Goal: Task Accomplishment & Management: Manage account settings

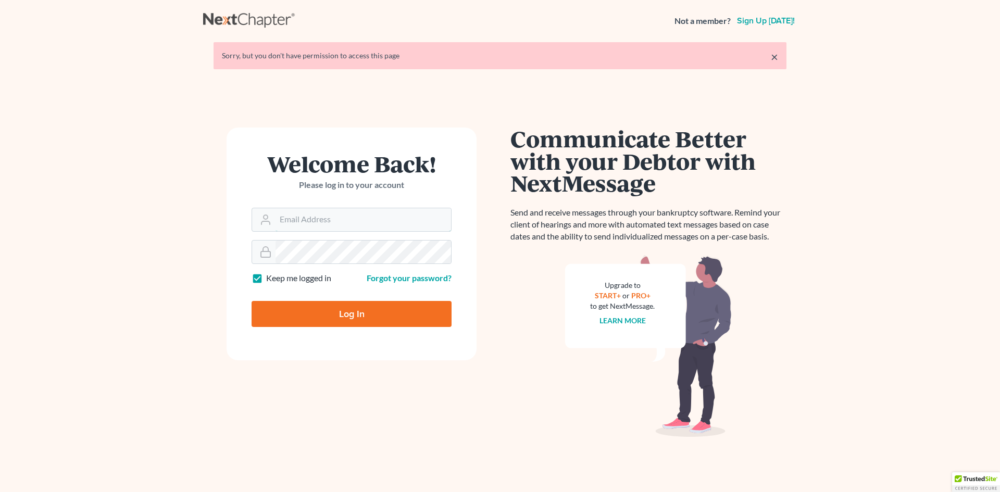
type input "[PERSON_NAME][EMAIL_ADDRESS][DOMAIN_NAME]"
click at [448, 281] on div at bounding box center [357, 322] width 213 height 119
click at [324, 312] on input "Log In" at bounding box center [351, 314] width 200 height 26
type input "Thinking..."
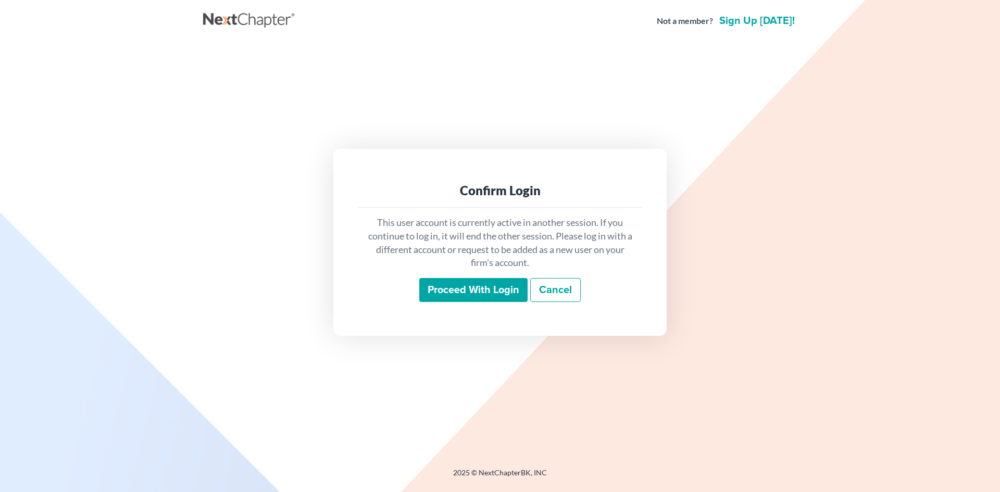
click at [462, 283] on input "Proceed with login" at bounding box center [473, 290] width 108 height 24
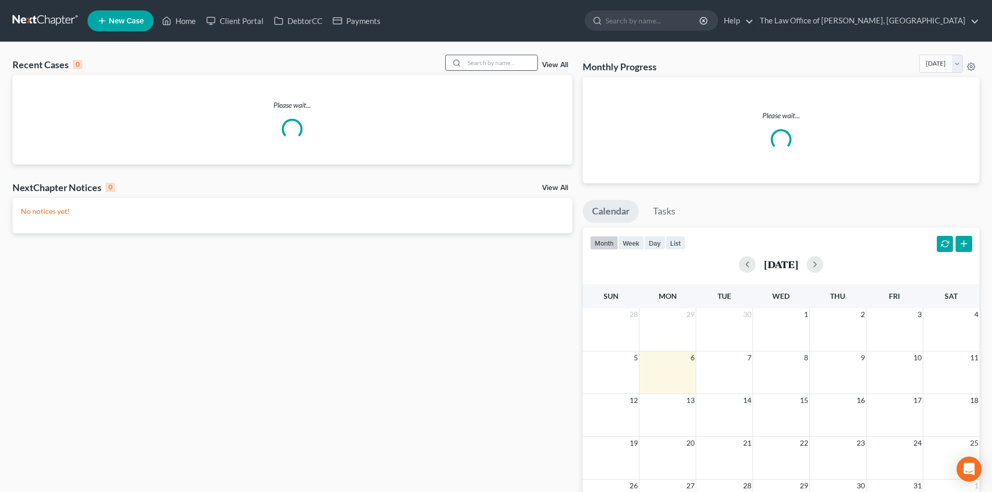
click at [514, 64] on input "search" at bounding box center [500, 62] width 73 height 15
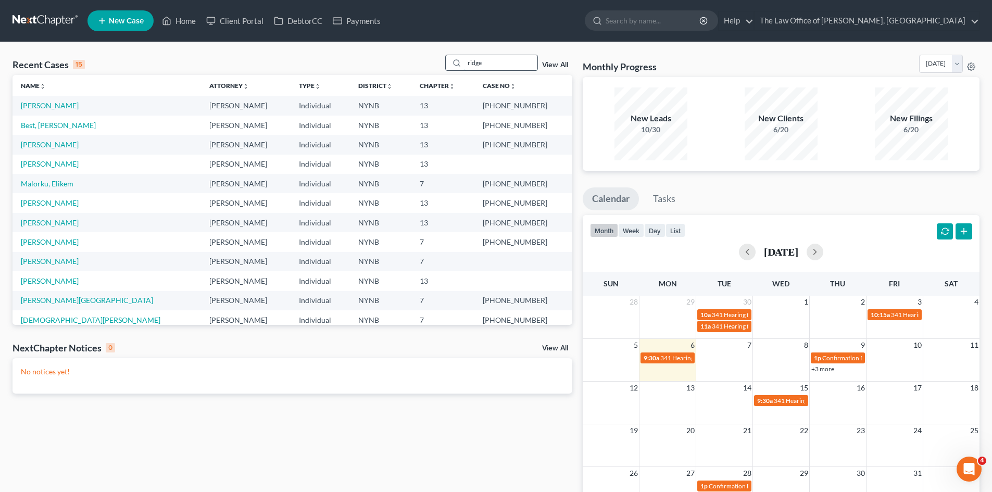
type input "ridge"
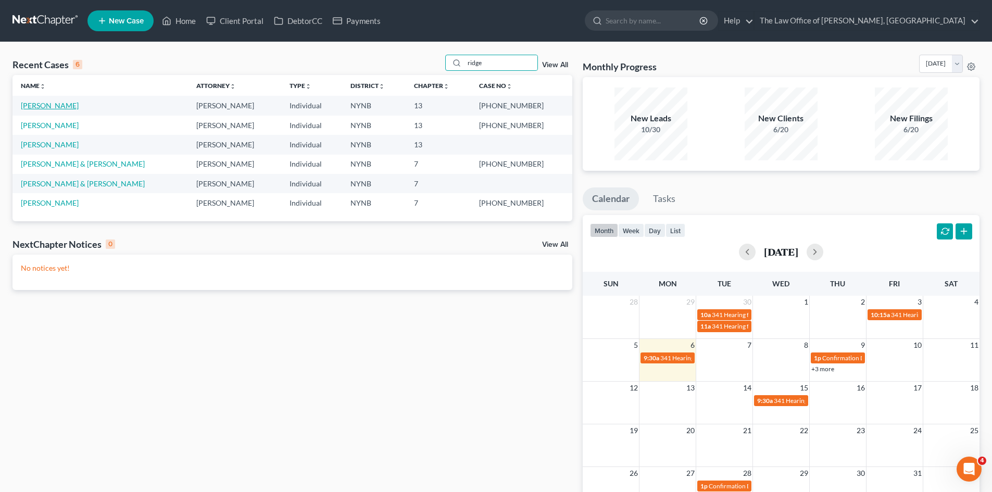
click at [46, 106] on link "Ridge, Randall" at bounding box center [50, 105] width 58 height 9
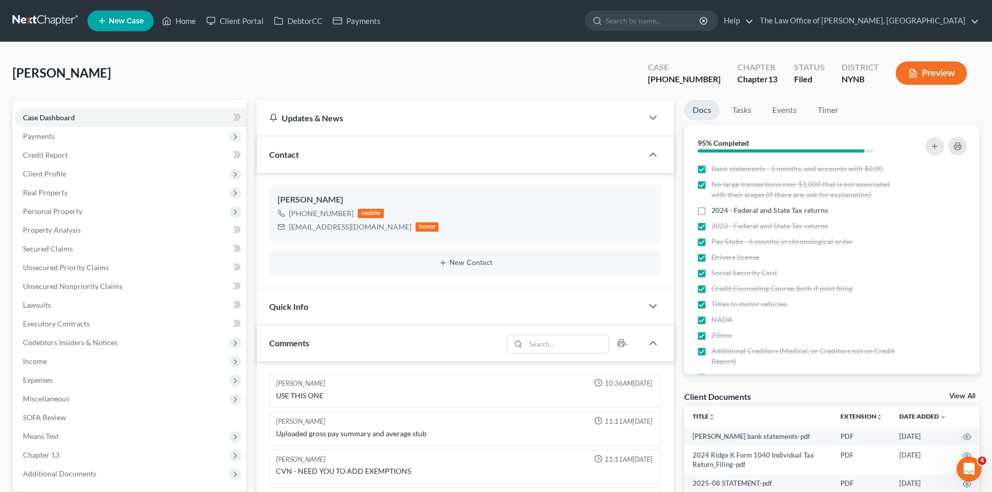
scroll to position [299, 0]
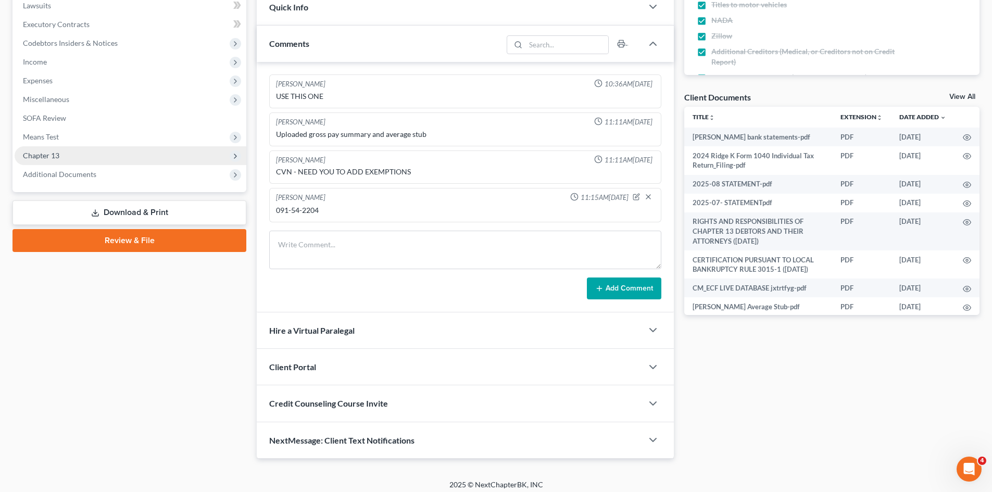
click at [77, 157] on span "Chapter 13" at bounding box center [131, 155] width 232 height 19
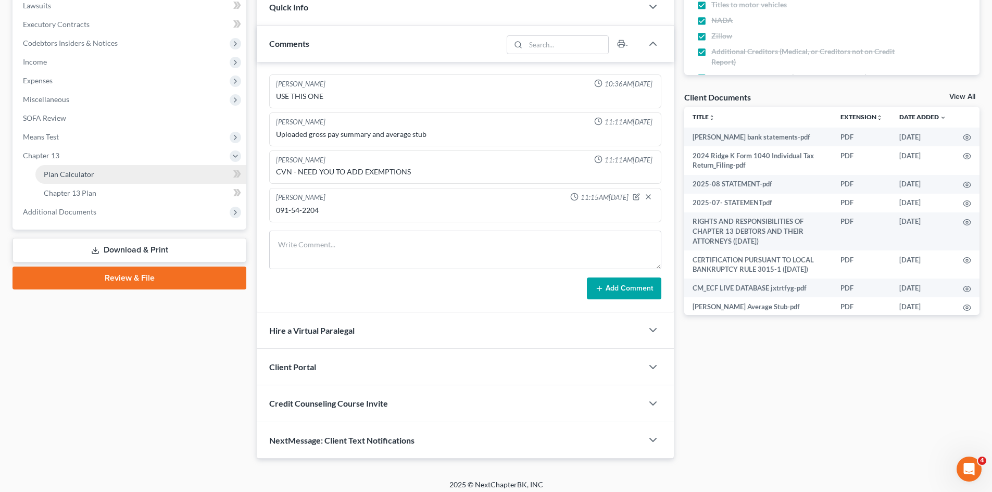
click at [71, 174] on span "Plan Calculator" at bounding box center [69, 174] width 51 height 9
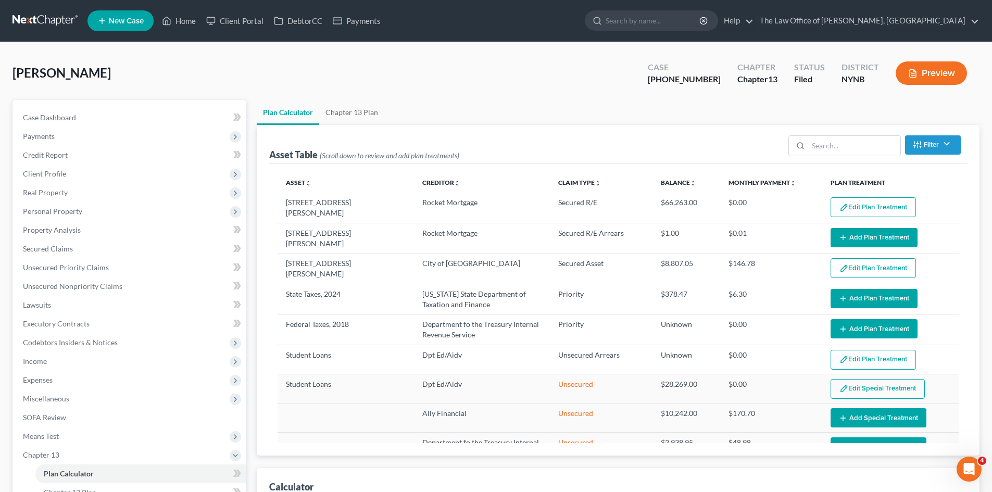
select select "59"
click at [68, 118] on span "Case Dashboard" at bounding box center [49, 117] width 53 height 9
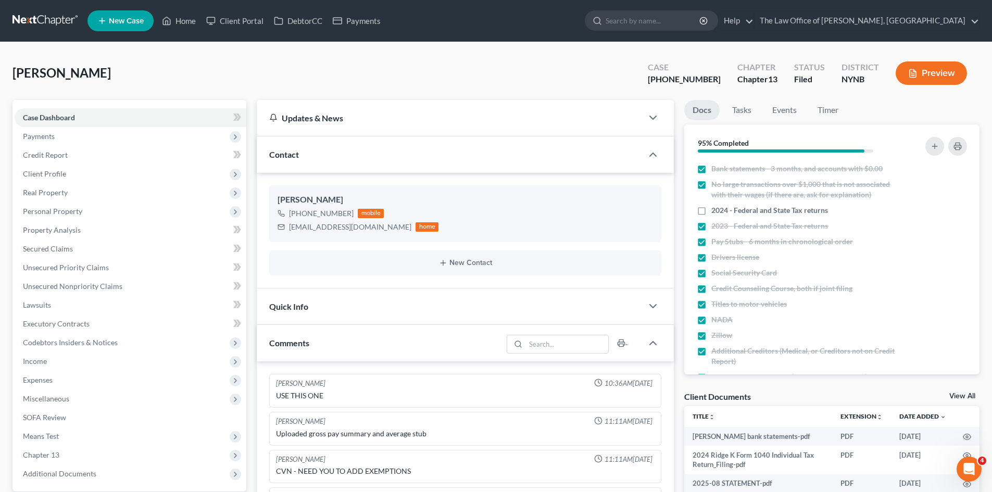
scroll to position [306, 0]
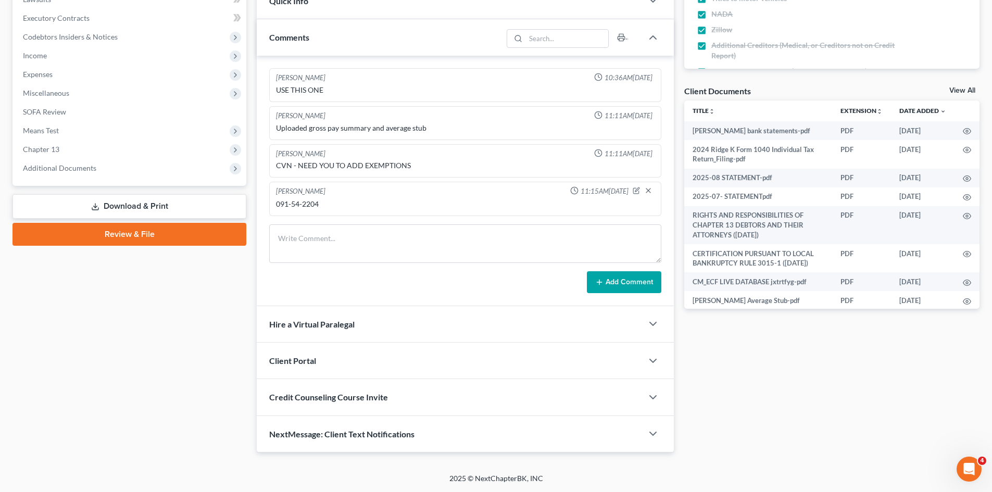
click at [353, 435] on span "NextMessage: Client Text Notifications" at bounding box center [341, 434] width 145 height 10
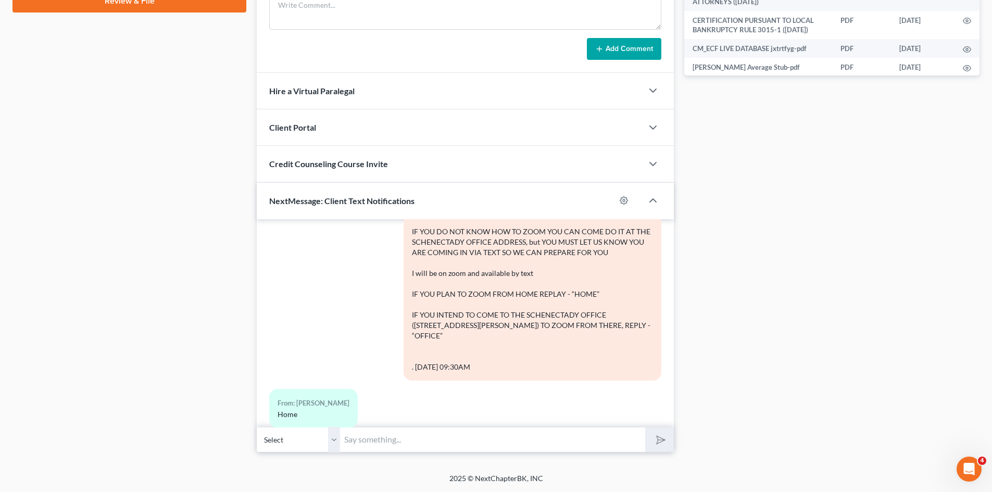
scroll to position [729, 0]
click at [428, 447] on input "text" at bounding box center [492, 440] width 305 height 26
type input "I do not see your name on the zoom meeting"
click at [645, 427] on button "submit" at bounding box center [659, 439] width 29 height 24
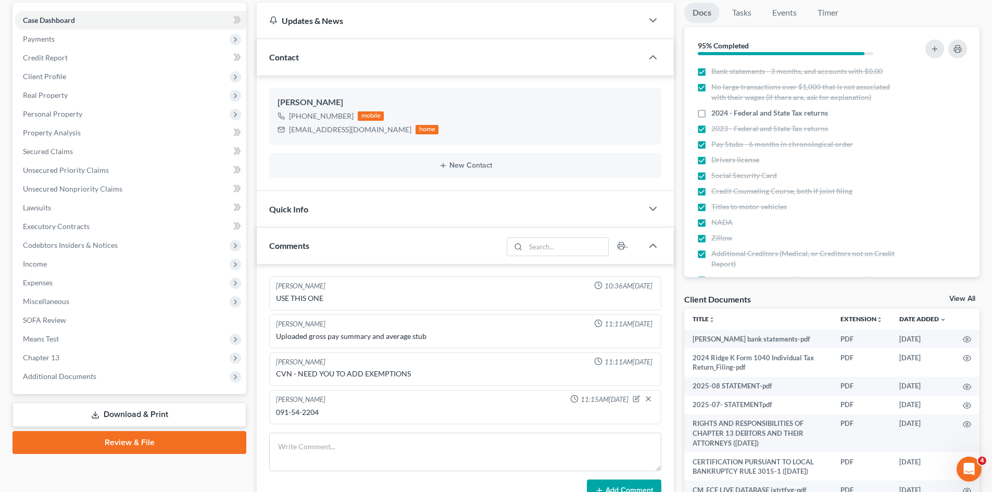
scroll to position [0, 0]
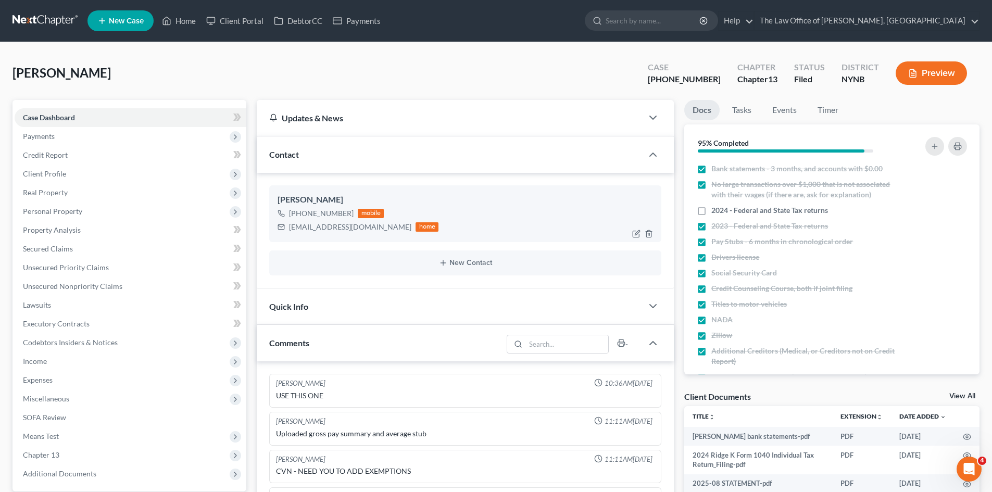
click at [311, 217] on div "+1 (518) 986-6780" at bounding box center [321, 213] width 65 height 10
copy div "+1 (518) 986-6780"
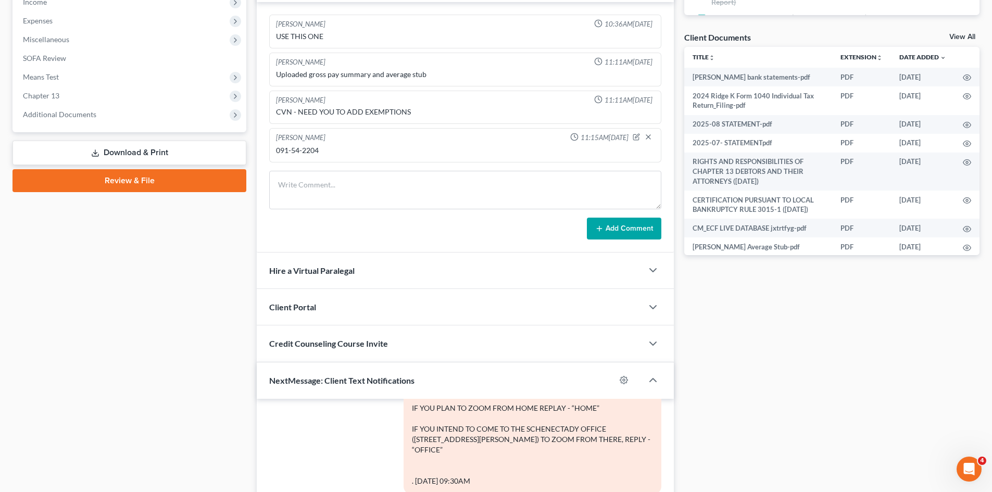
scroll to position [364, 0]
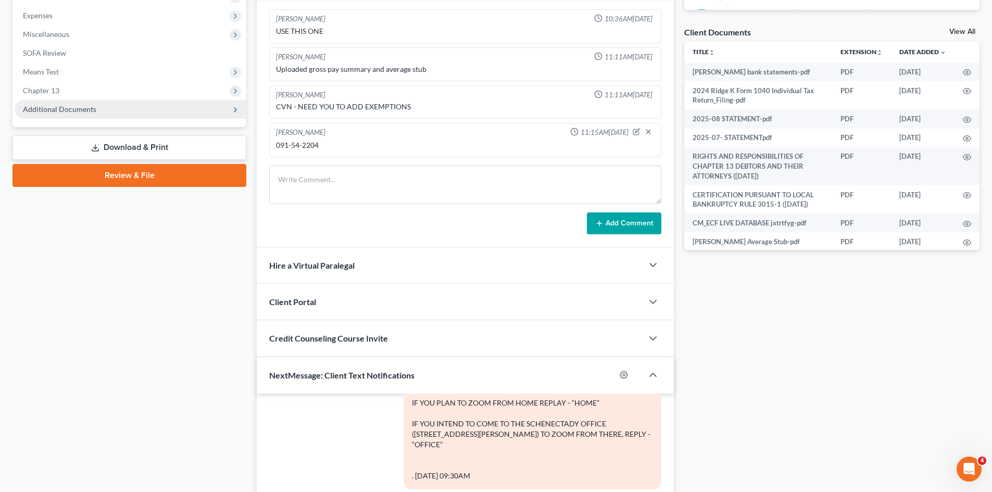
click at [75, 112] on span "Additional Documents" at bounding box center [59, 109] width 73 height 9
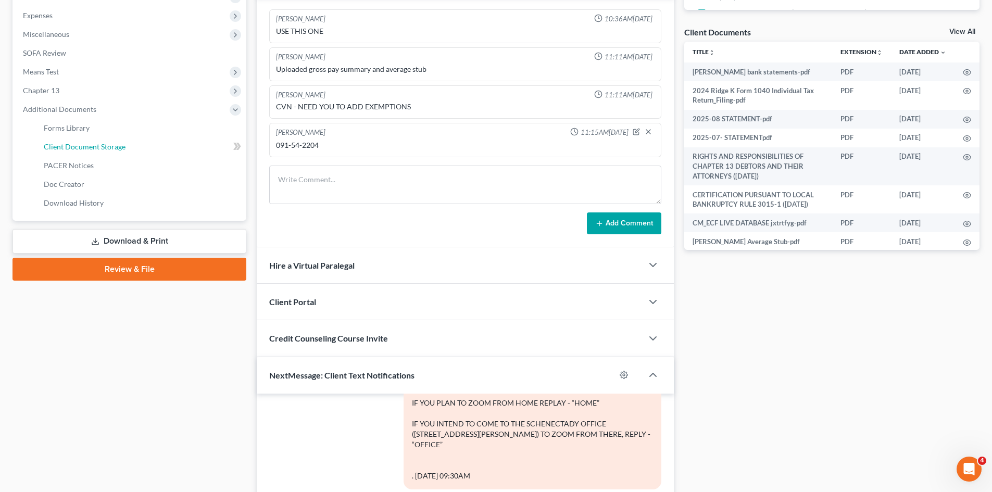
drag, startPoint x: 92, startPoint y: 149, endPoint x: 581, endPoint y: 223, distance: 495.0
click at [93, 148] on span "Client Document Storage" at bounding box center [85, 146] width 82 height 9
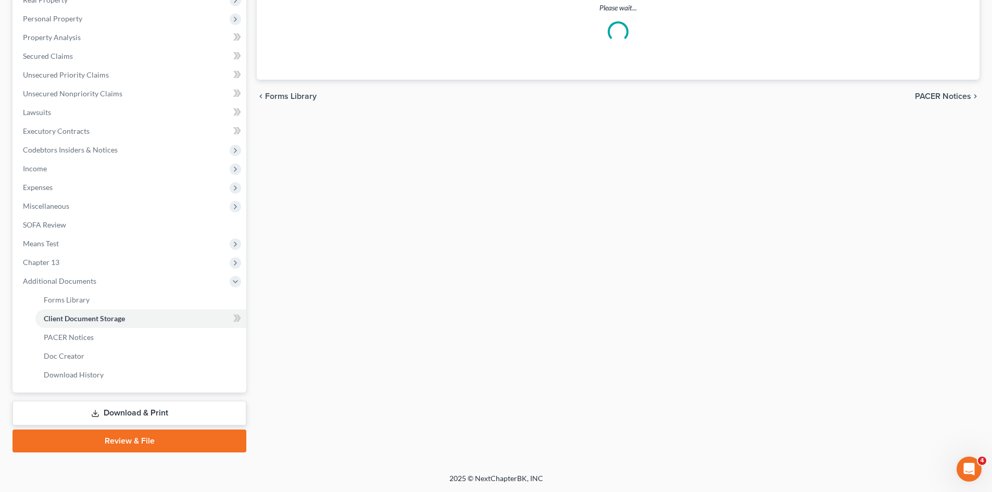
scroll to position [192, 0]
select select "1"
select select "5"
select select "2"
select select "6"
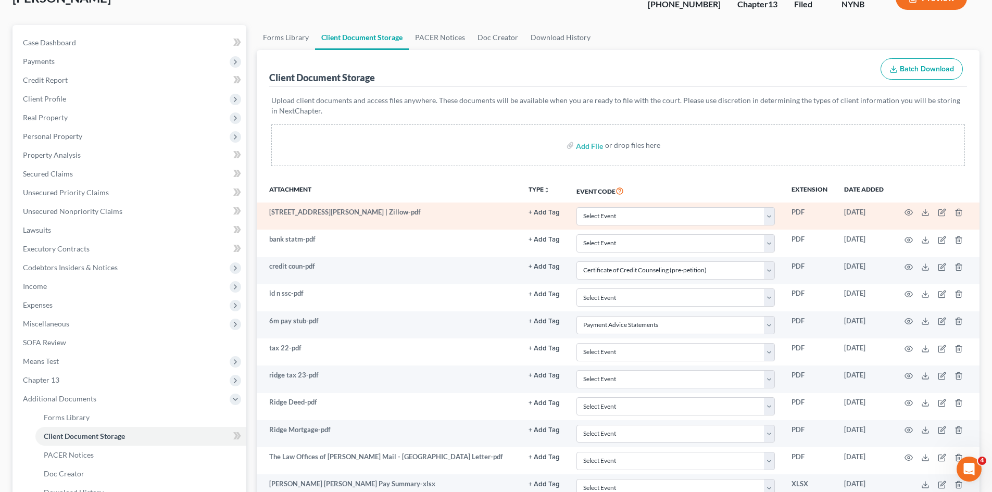
scroll to position [156, 0]
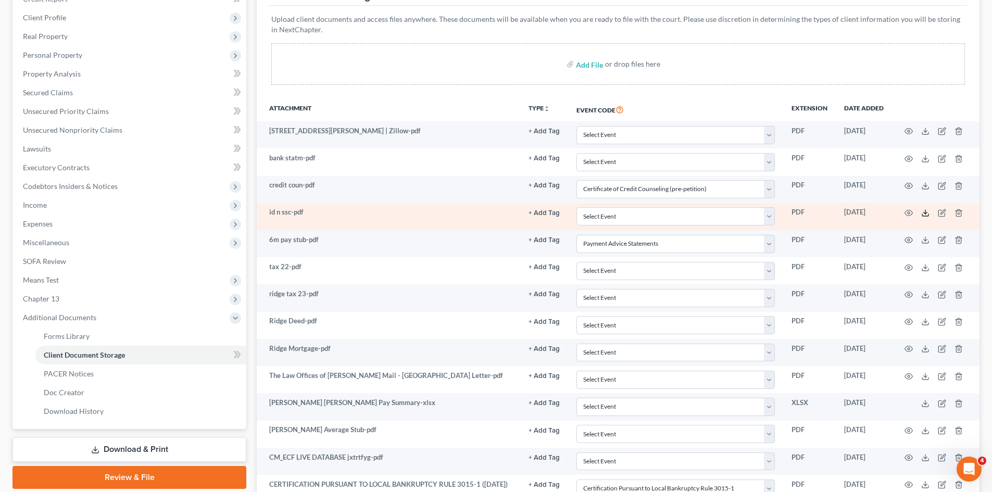
click at [924, 212] on polyline at bounding box center [926, 213] width 4 height 2
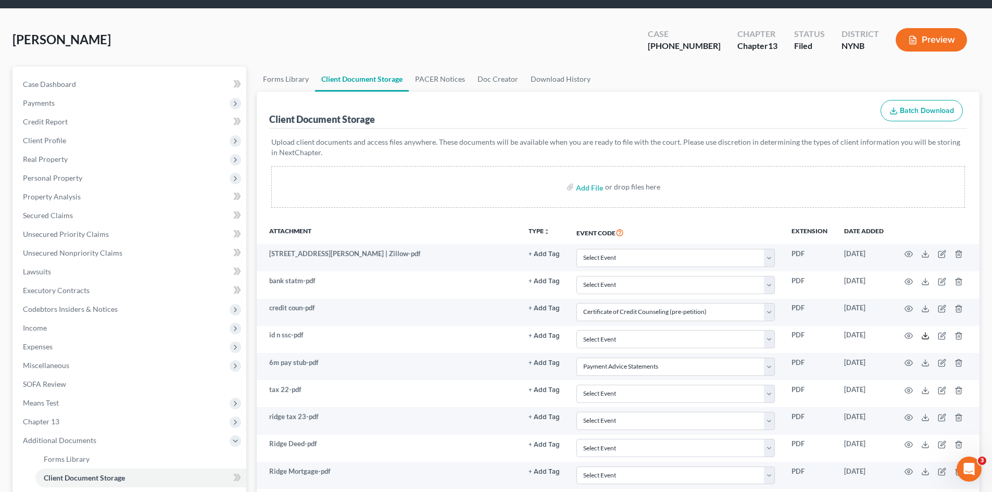
scroll to position [0, 0]
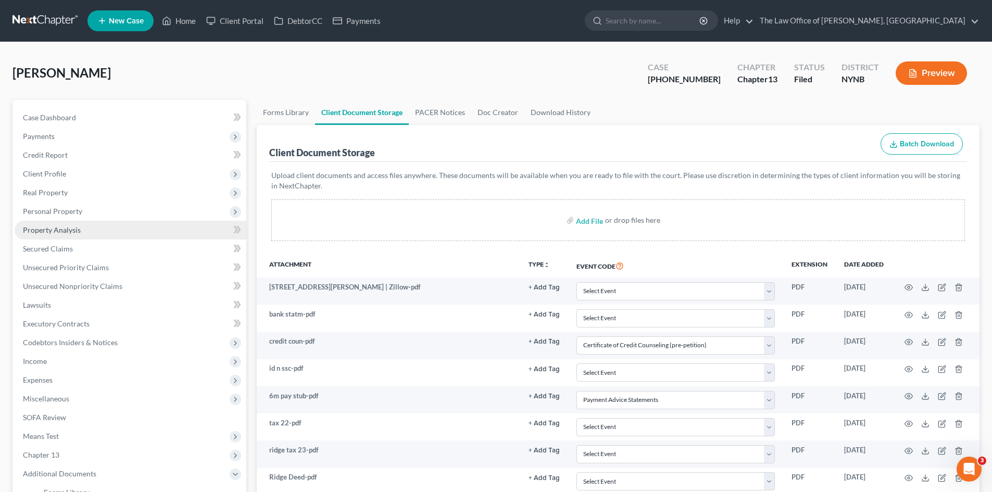
click at [77, 229] on span "Property Analysis" at bounding box center [52, 229] width 58 height 9
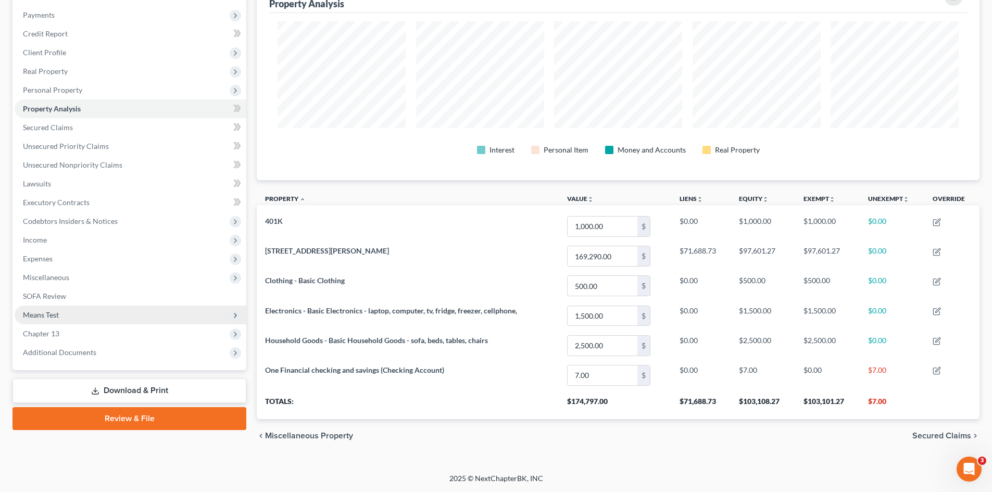
click at [52, 314] on span "Means Test" at bounding box center [41, 314] width 36 height 9
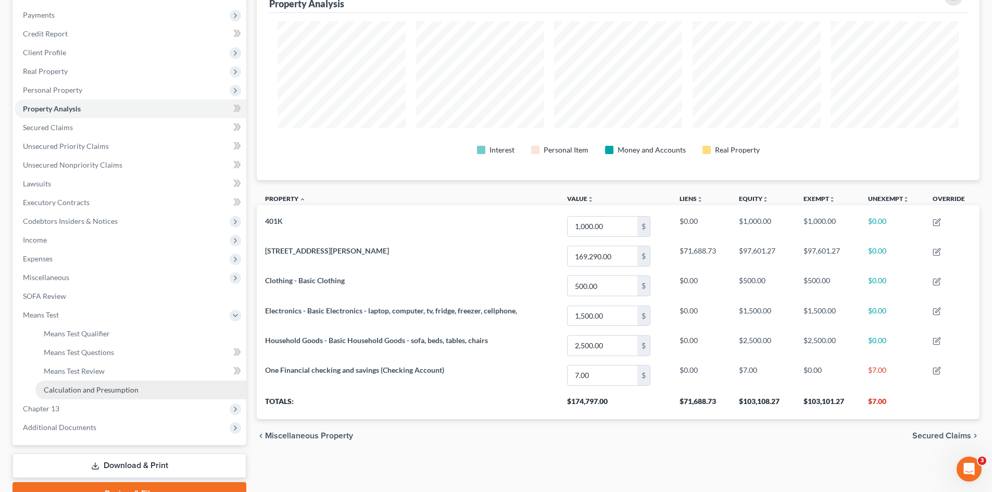
click at [67, 387] on span "Calculation and Presumption" at bounding box center [91, 389] width 95 height 9
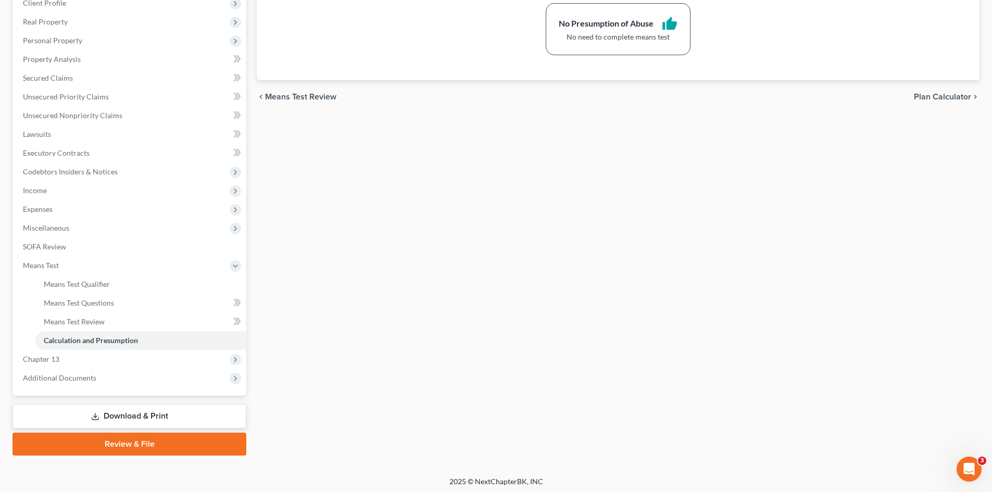
scroll to position [174, 0]
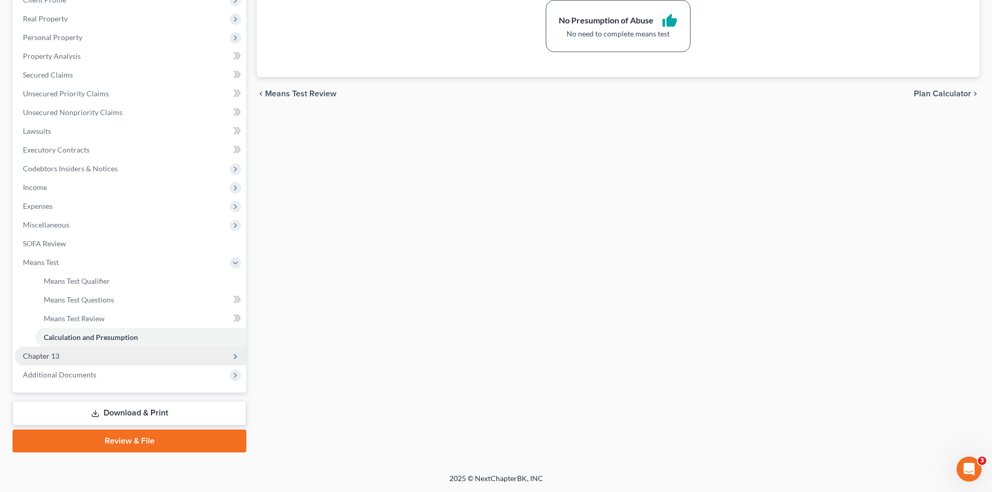
click at [78, 364] on span "Chapter 13" at bounding box center [131, 356] width 232 height 19
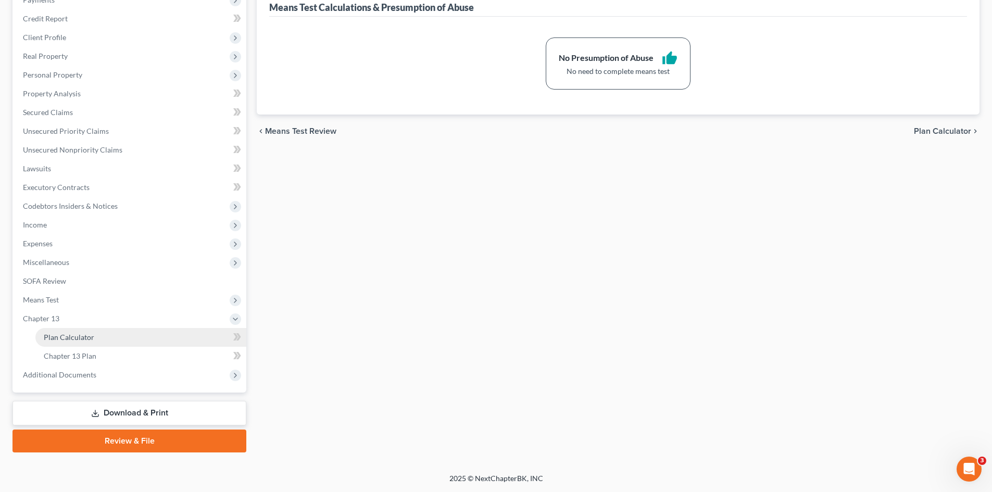
click at [77, 340] on span "Plan Calculator" at bounding box center [69, 337] width 51 height 9
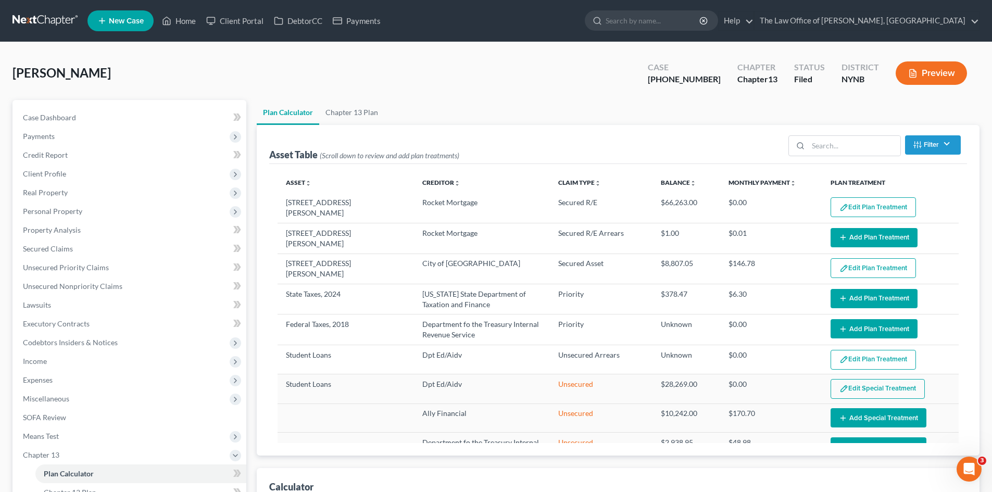
select select "59"
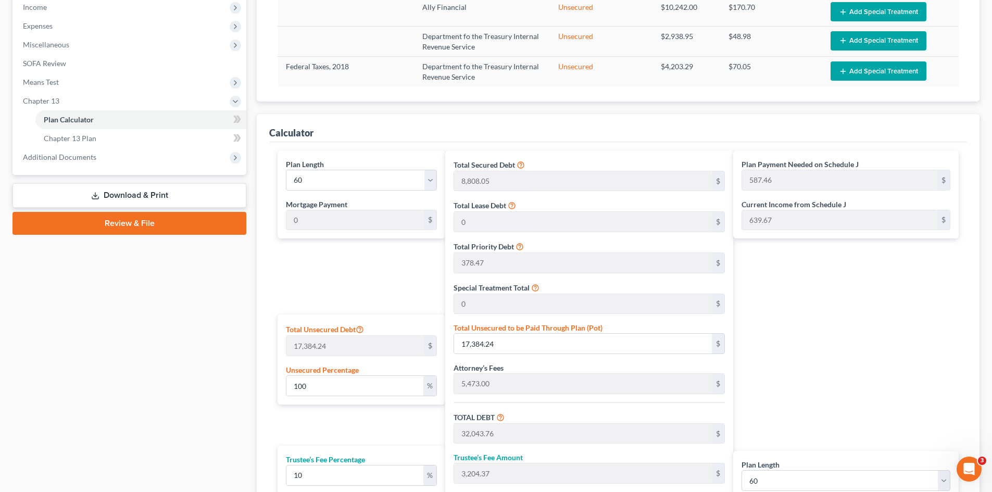
scroll to position [364, 0]
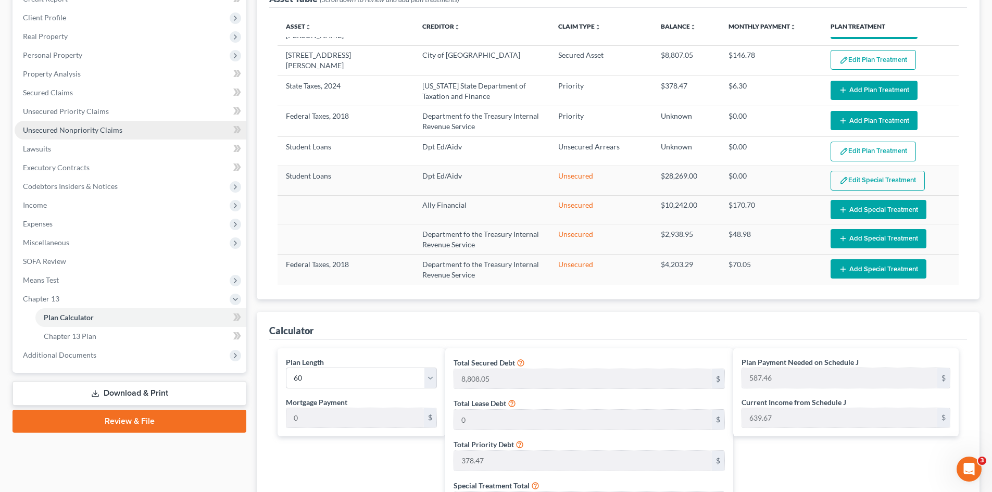
click at [85, 129] on span "Unsecured Nonpriority Claims" at bounding box center [72, 129] width 99 height 9
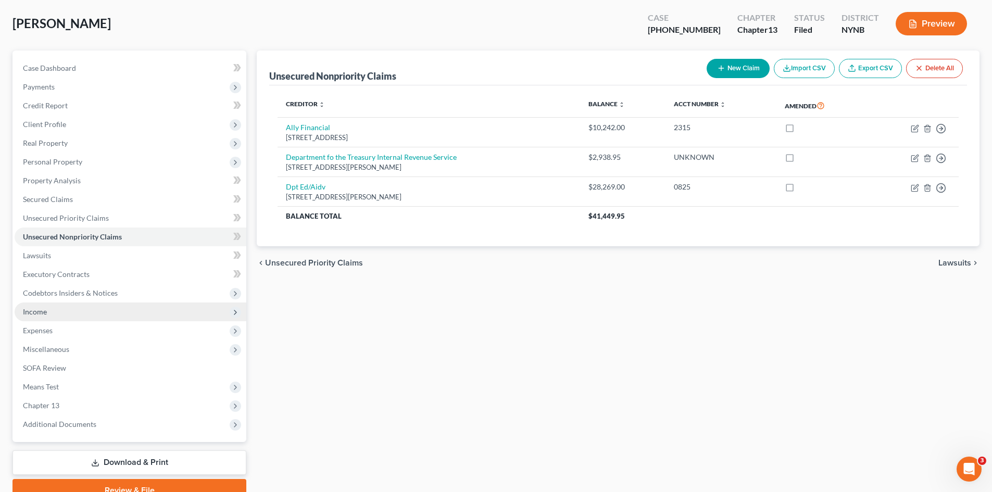
scroll to position [99, 0]
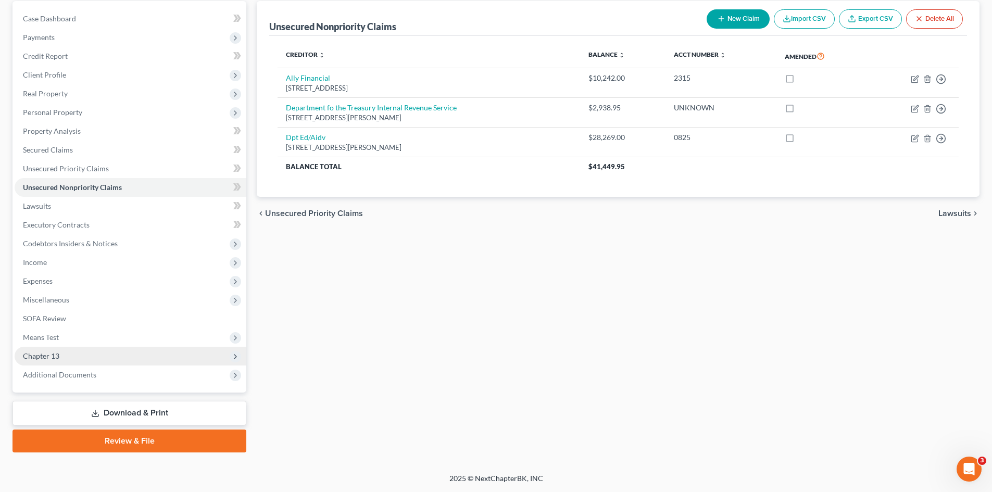
click at [54, 355] on span "Chapter 13" at bounding box center [41, 355] width 36 height 9
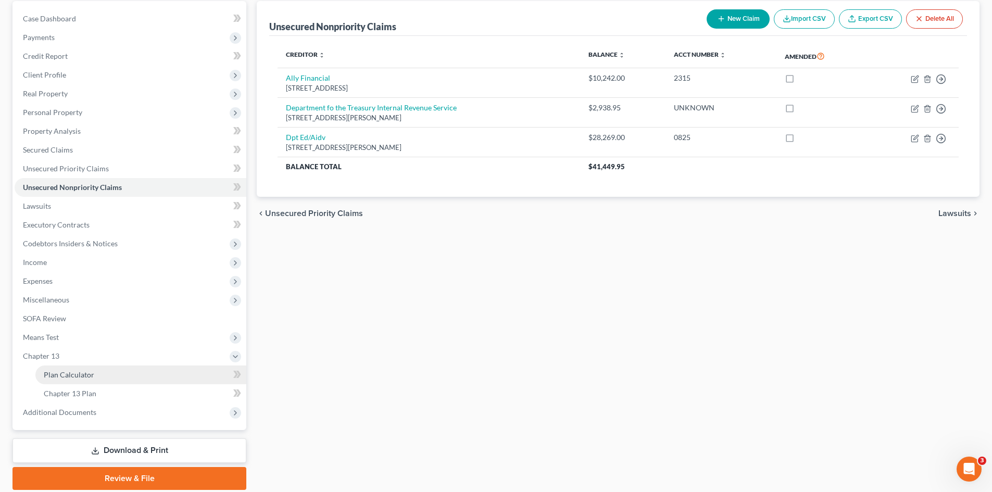
click at [67, 370] on span "Plan Calculator" at bounding box center [69, 374] width 51 height 9
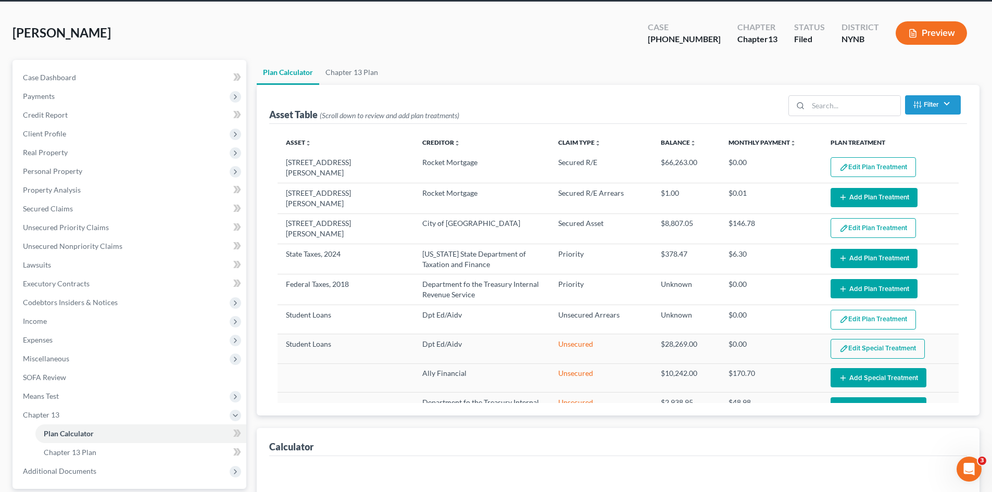
select select "59"
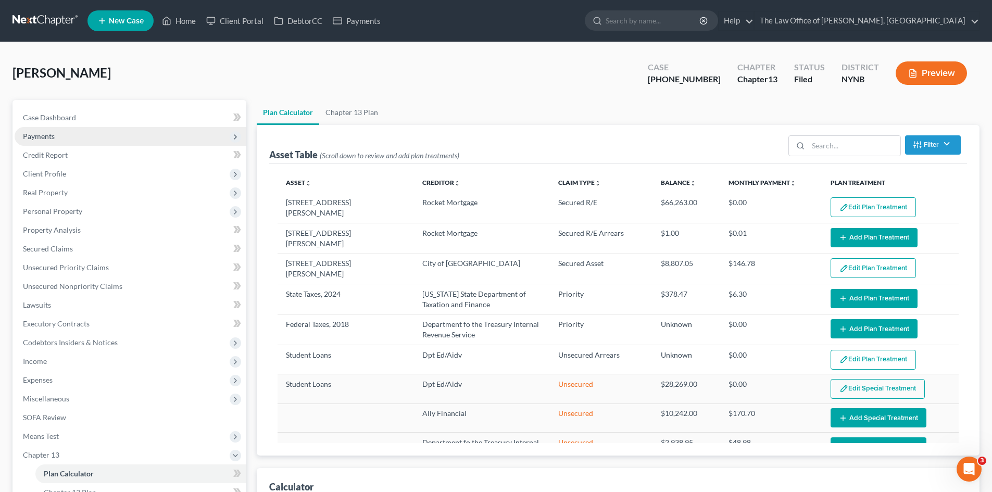
click at [58, 133] on span "Payments" at bounding box center [131, 136] width 232 height 19
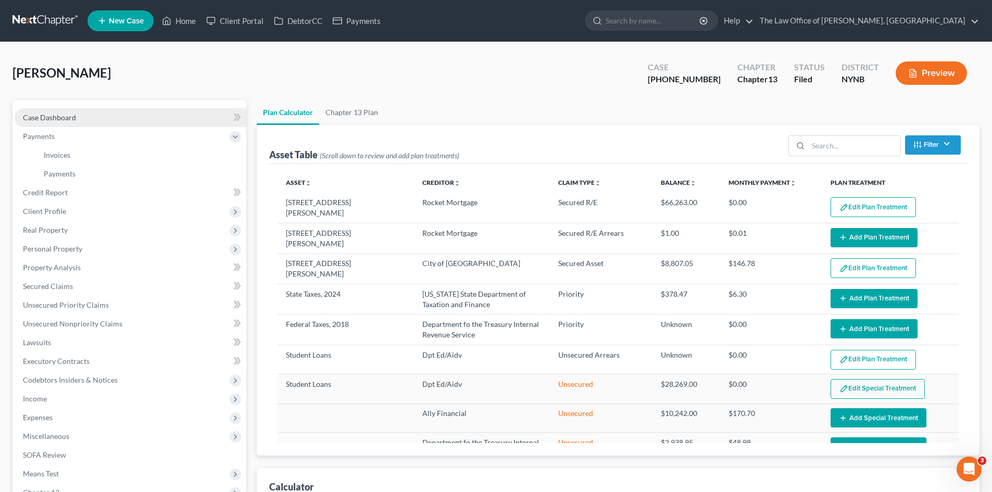
click at [68, 117] on span "Case Dashboard" at bounding box center [49, 117] width 53 height 9
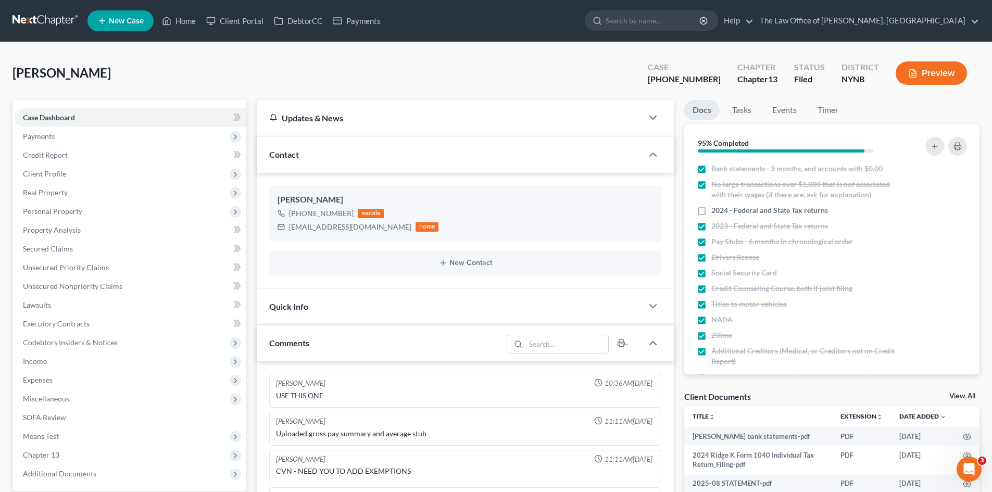
scroll to position [794, 0]
click at [745, 95] on div "Ridge, Randall Upgraded Case 25-60751-6 Chapter Chapter 13 Status Filed Distric…" at bounding box center [495, 77] width 967 height 45
drag, startPoint x: 741, startPoint y: 107, endPoint x: 830, endPoint y: 192, distance: 123.0
click at [741, 108] on link "Tasks" at bounding box center [742, 110] width 36 height 20
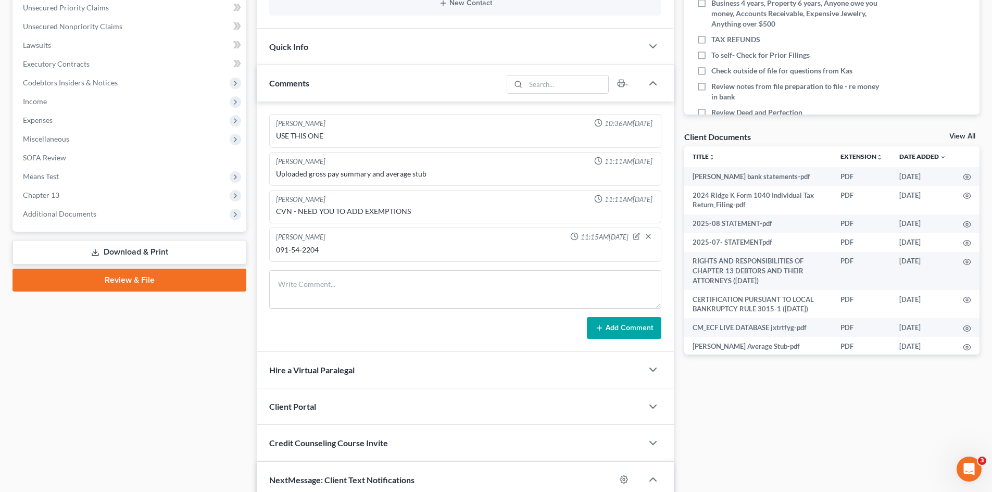
scroll to position [260, 0]
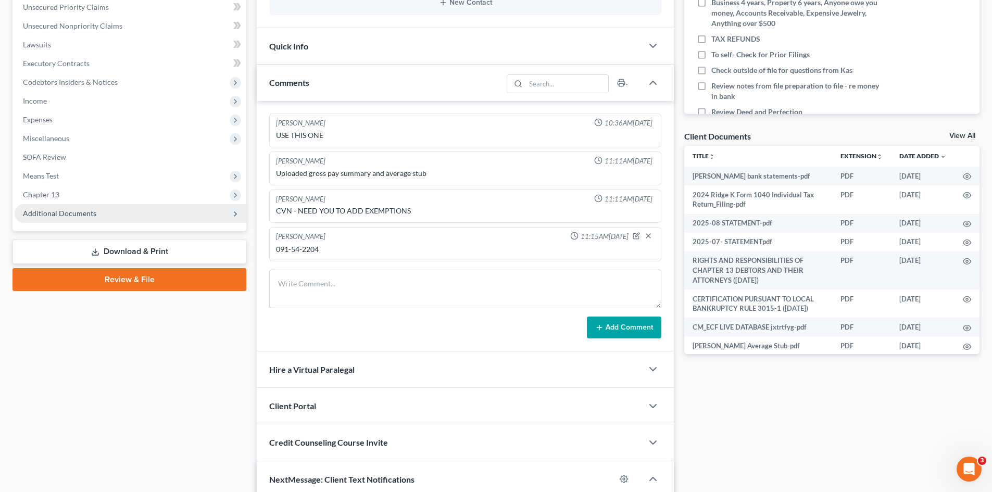
click at [86, 209] on span "Additional Documents" at bounding box center [59, 213] width 73 height 9
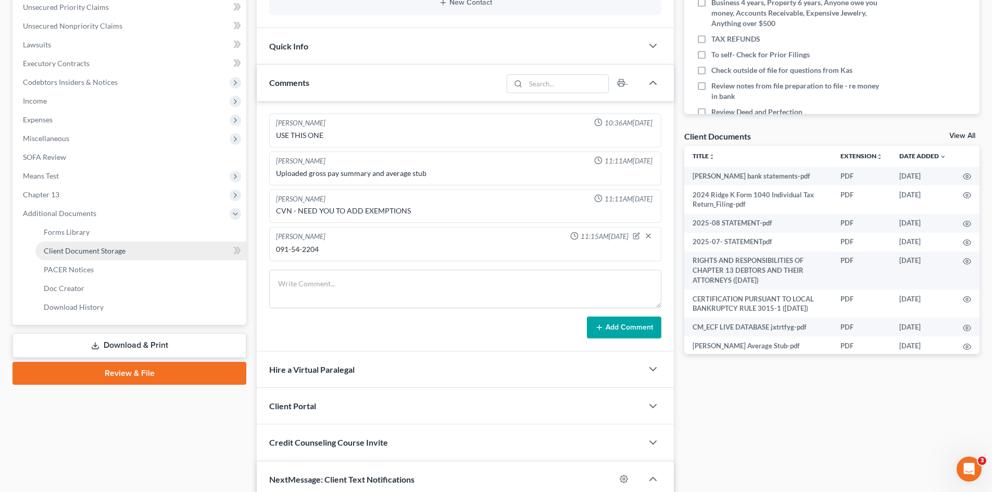
click at [112, 253] on span "Client Document Storage" at bounding box center [85, 250] width 82 height 9
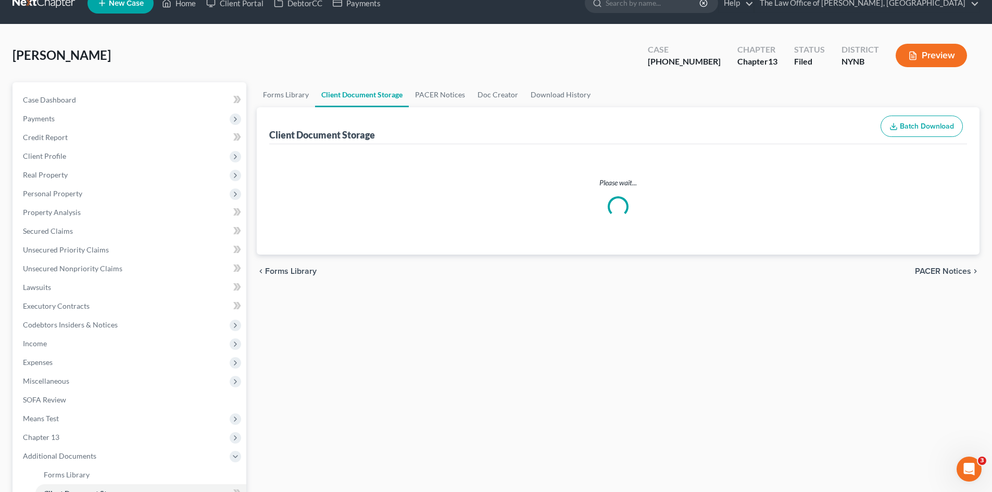
scroll to position [1, 0]
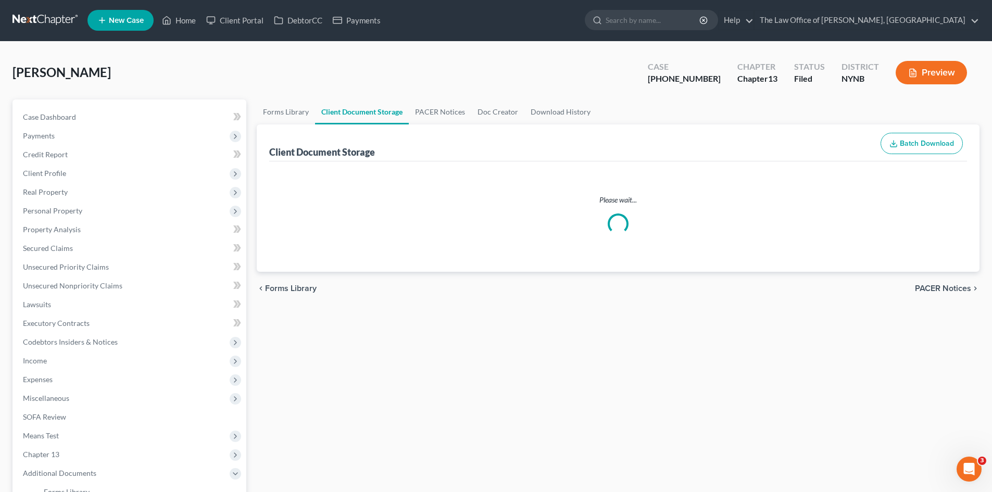
select select "1"
select select "5"
select select "2"
select select "6"
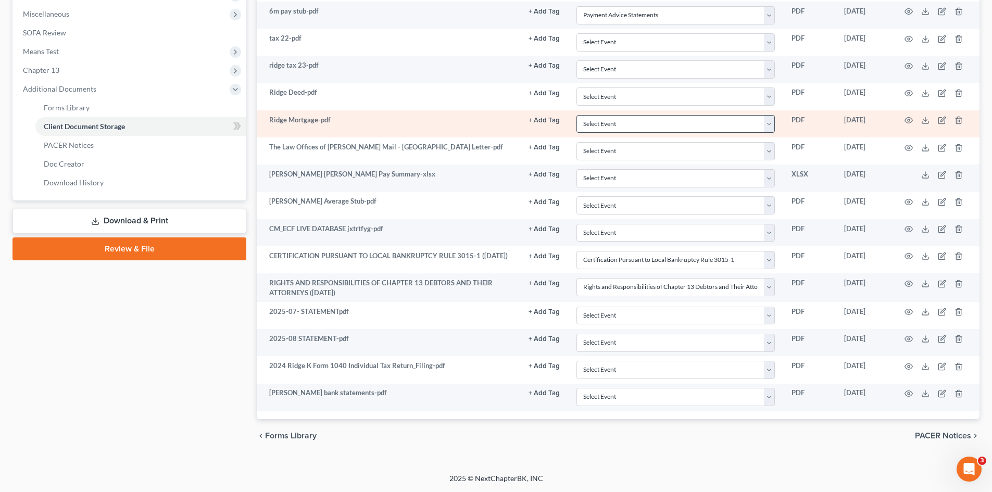
scroll to position [386, 0]
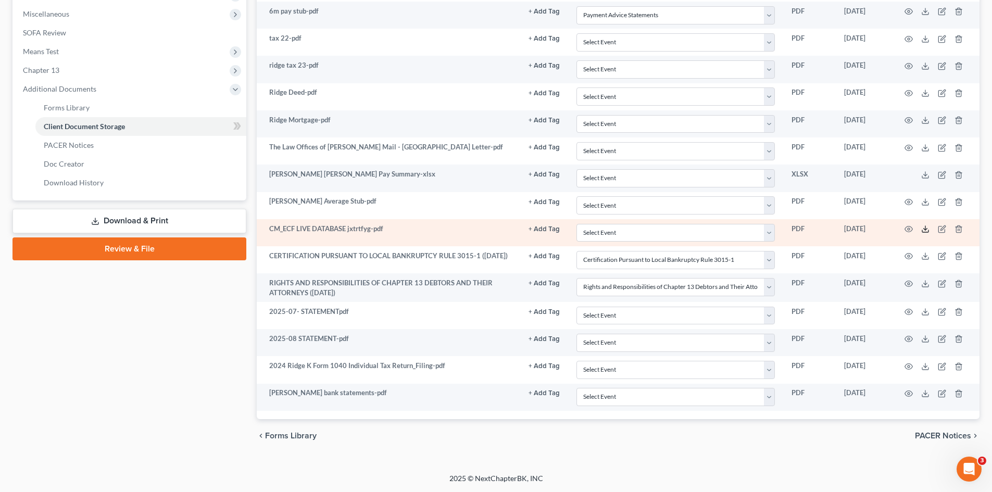
click at [923, 229] on icon at bounding box center [925, 229] width 8 height 8
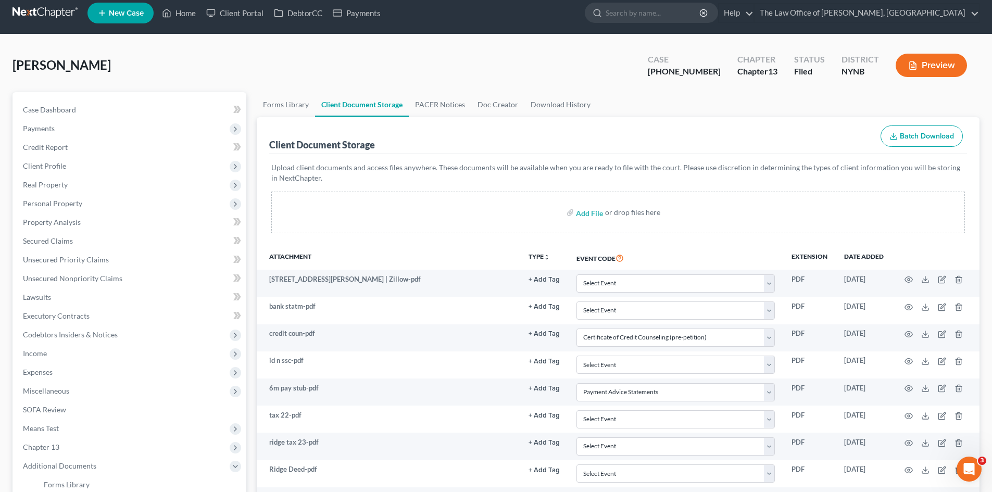
scroll to position [0, 0]
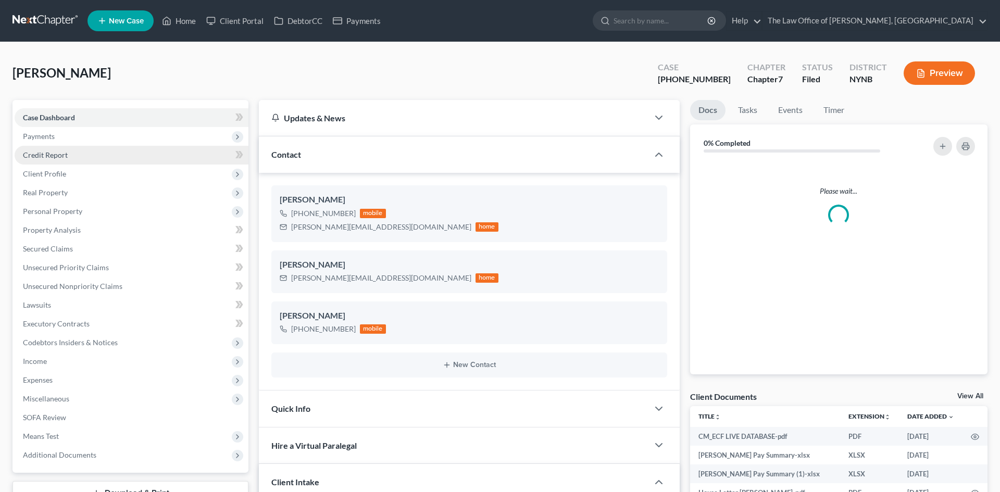
click at [103, 141] on span "Payments" at bounding box center [132, 136] width 234 height 19
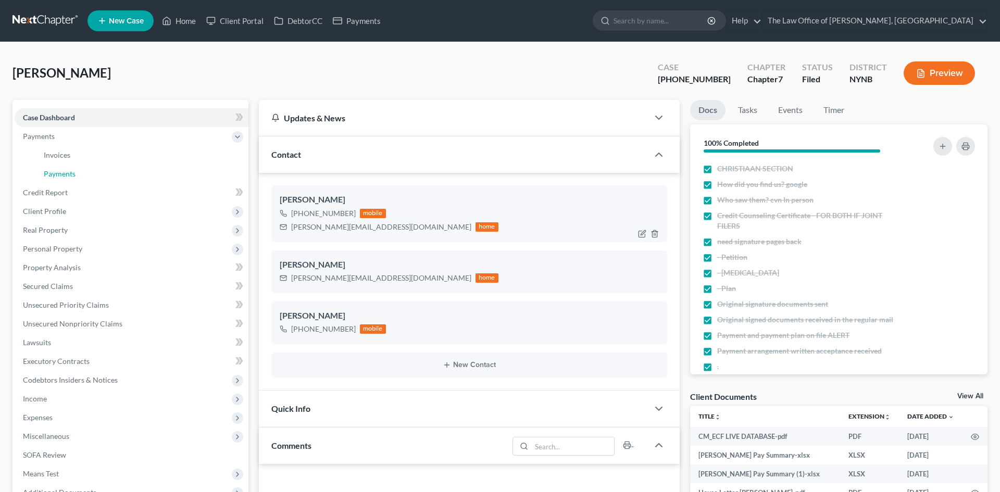
drag, startPoint x: 82, startPoint y: 173, endPoint x: 343, endPoint y: 195, distance: 261.7
click at [82, 173] on link "Payments" at bounding box center [141, 174] width 213 height 19
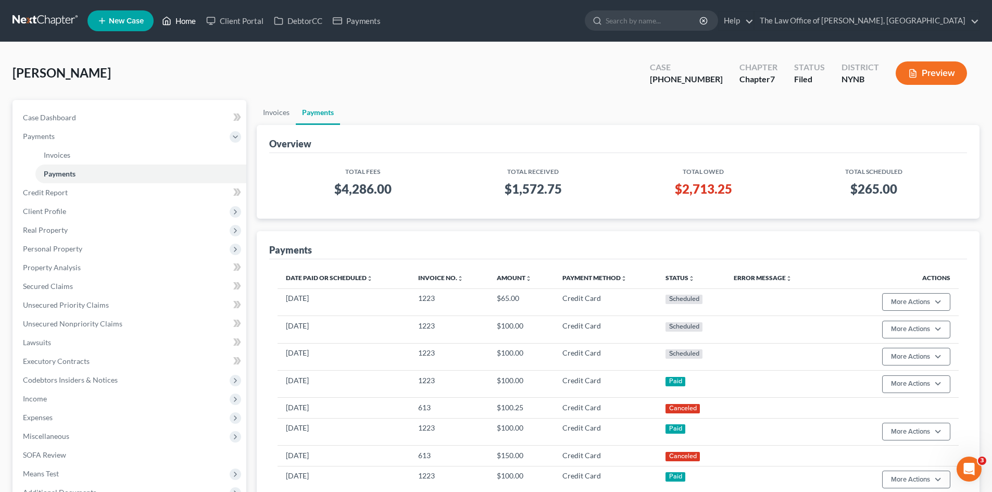
click at [192, 20] on link "Home" at bounding box center [179, 20] width 44 height 19
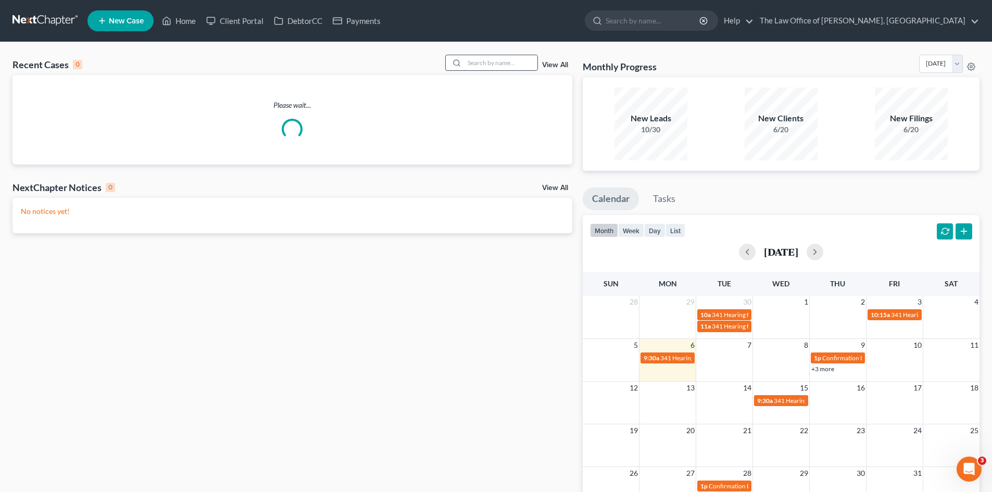
click at [481, 66] on input "search" at bounding box center [500, 62] width 73 height 15
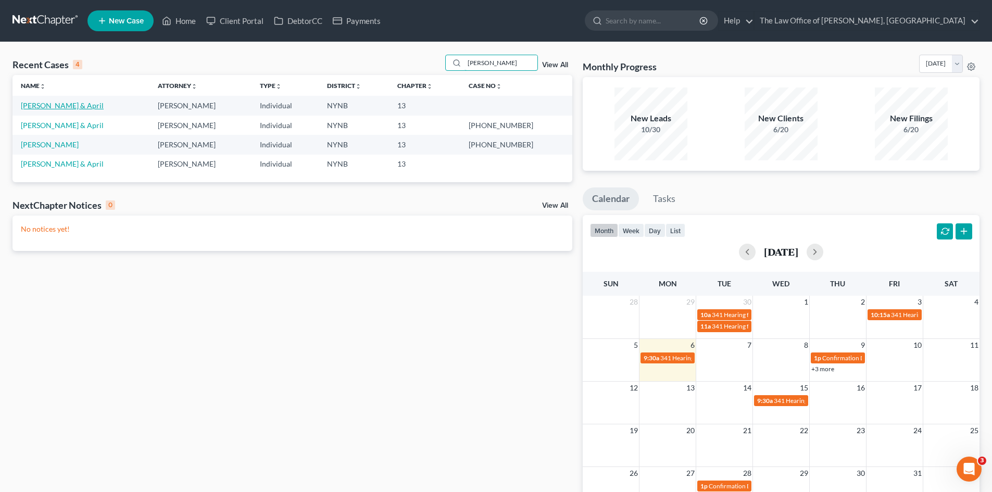
type input "sherman"
click at [75, 107] on link "Sherman, Jeremy & April" at bounding box center [62, 105] width 83 height 9
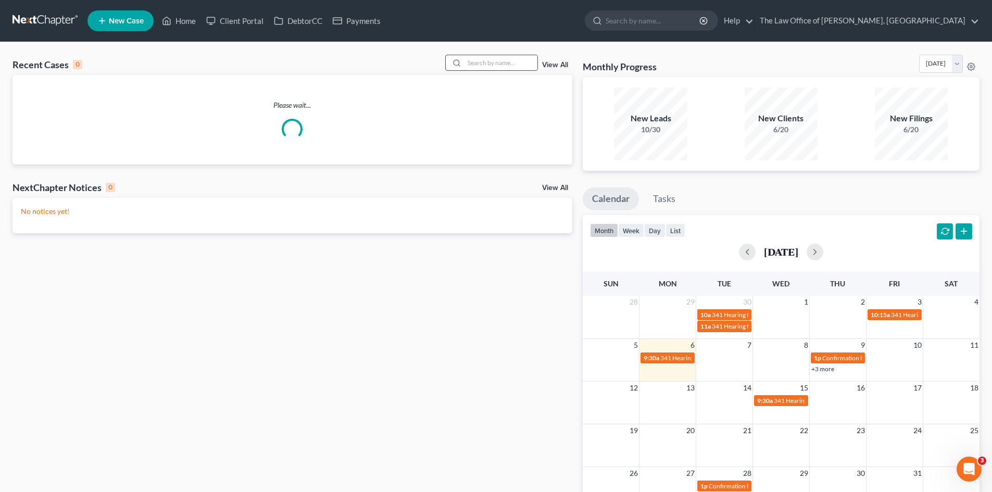
click at [493, 63] on input "search" at bounding box center [500, 62] width 73 height 15
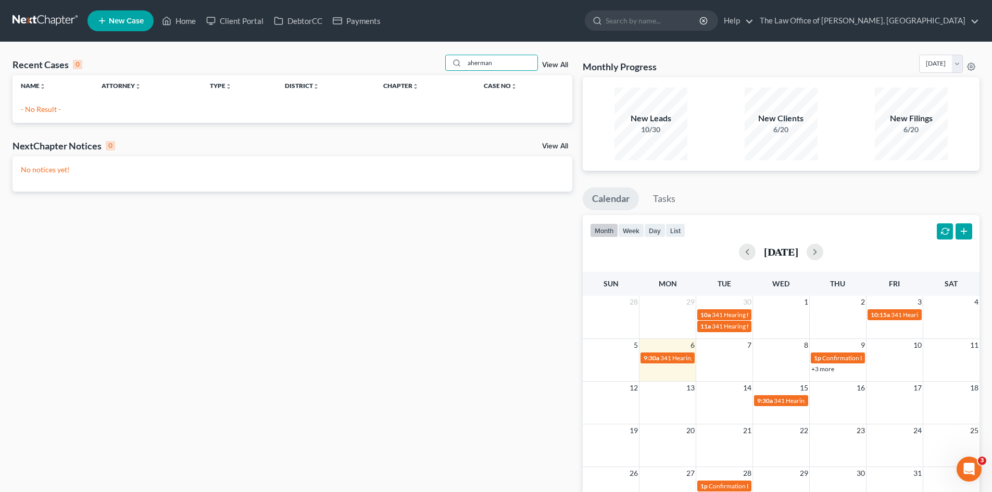
drag, startPoint x: 443, startPoint y: 65, endPoint x: 408, endPoint y: 56, distance: 35.5
click at [415, 64] on div "Recent Cases 0 aherman View All" at bounding box center [292, 65] width 560 height 20
type input "sherman"
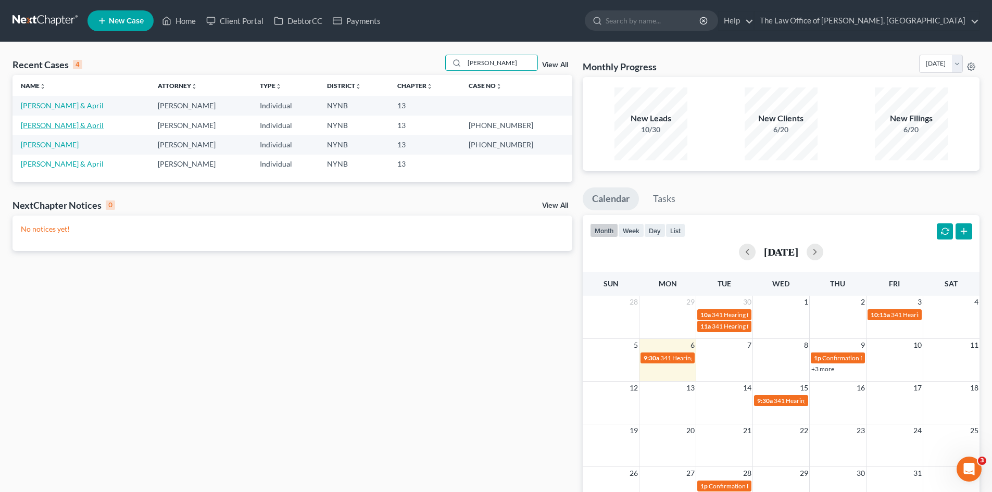
click at [83, 128] on link "Sherman, Jeremy & April" at bounding box center [62, 125] width 83 height 9
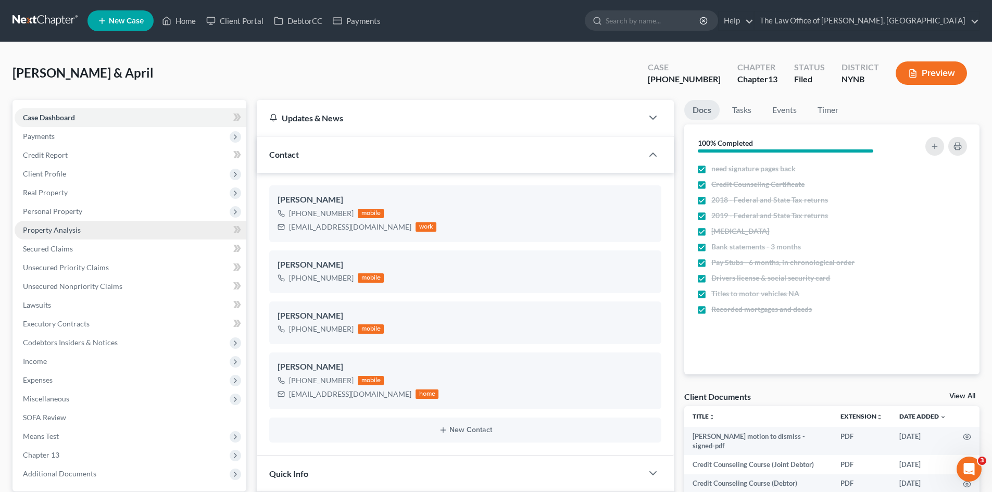
scroll to position [12158, 0]
click at [188, 25] on link "Home" at bounding box center [179, 20] width 44 height 19
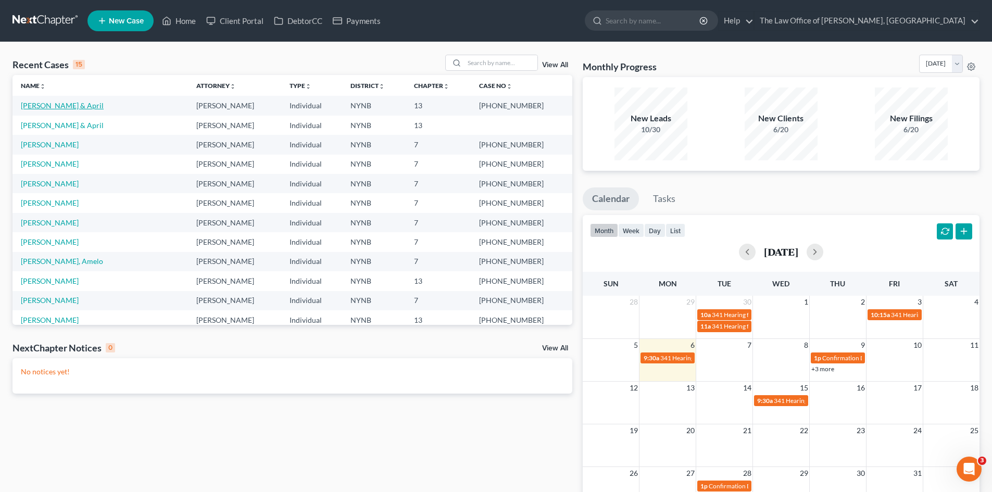
click at [61, 105] on link "Sherman, Jeremy & April" at bounding box center [62, 105] width 83 height 9
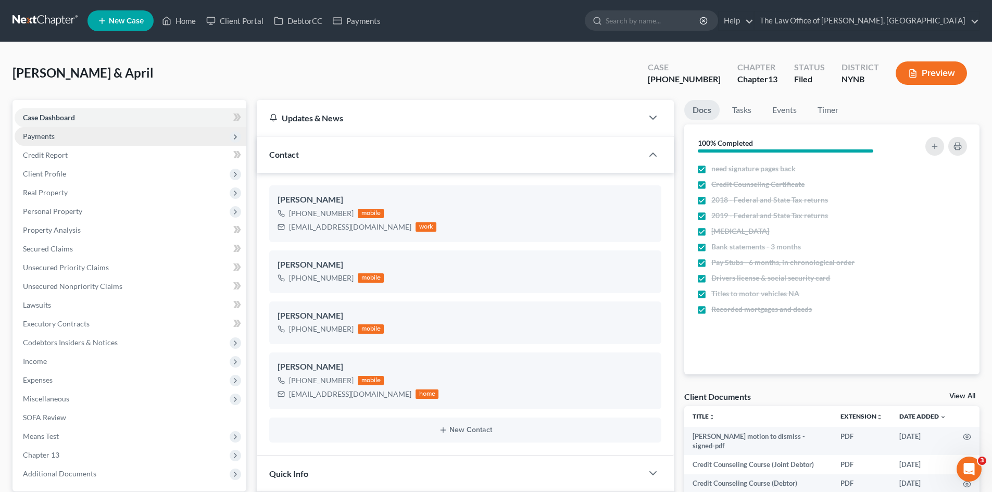
scroll to position [12158, 0]
click at [182, 24] on link "Home" at bounding box center [179, 20] width 44 height 19
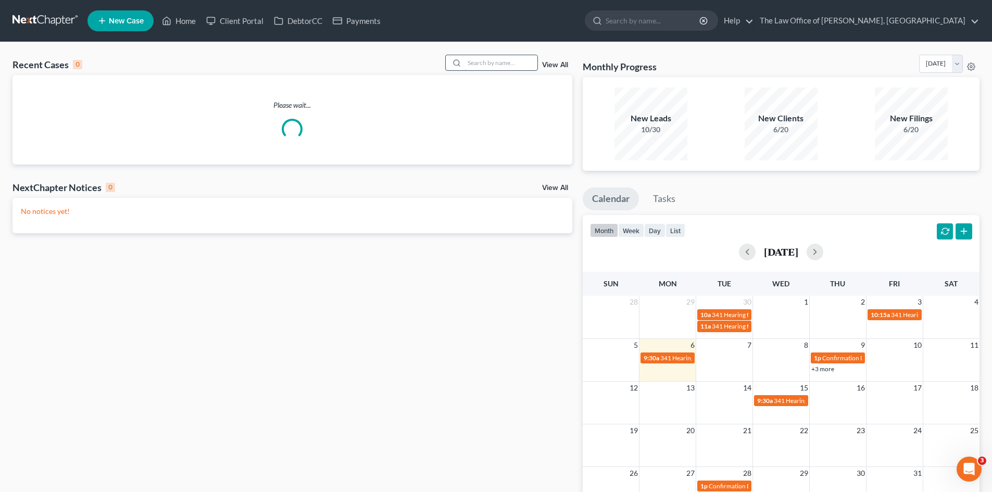
click at [498, 62] on input "search" at bounding box center [500, 62] width 73 height 15
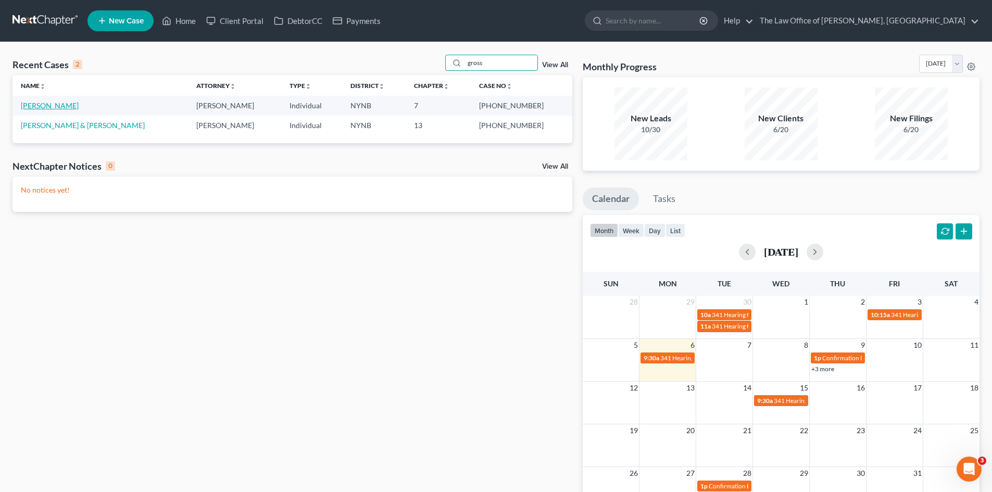
type input "gross"
click at [58, 105] on link "Gross, Loretta" at bounding box center [50, 105] width 58 height 9
select select "6"
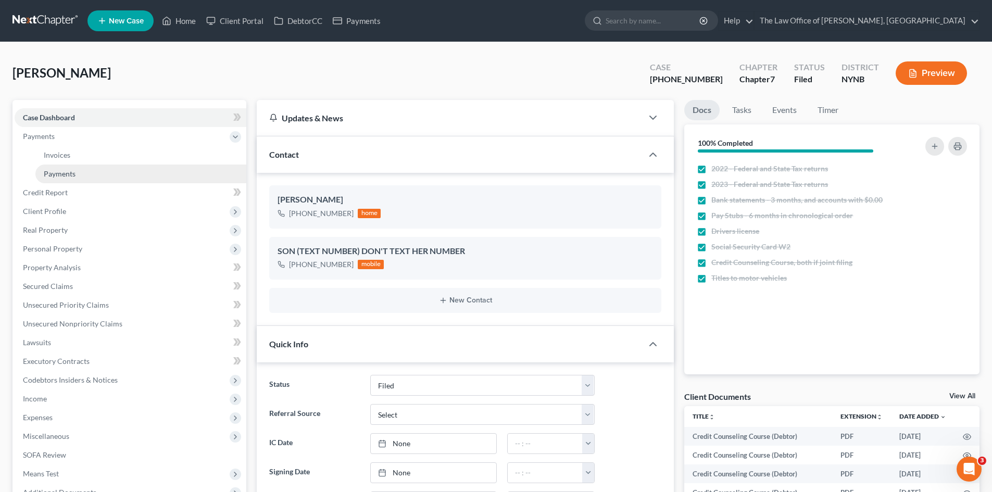
click at [52, 172] on span "Payments" at bounding box center [60, 173] width 32 height 9
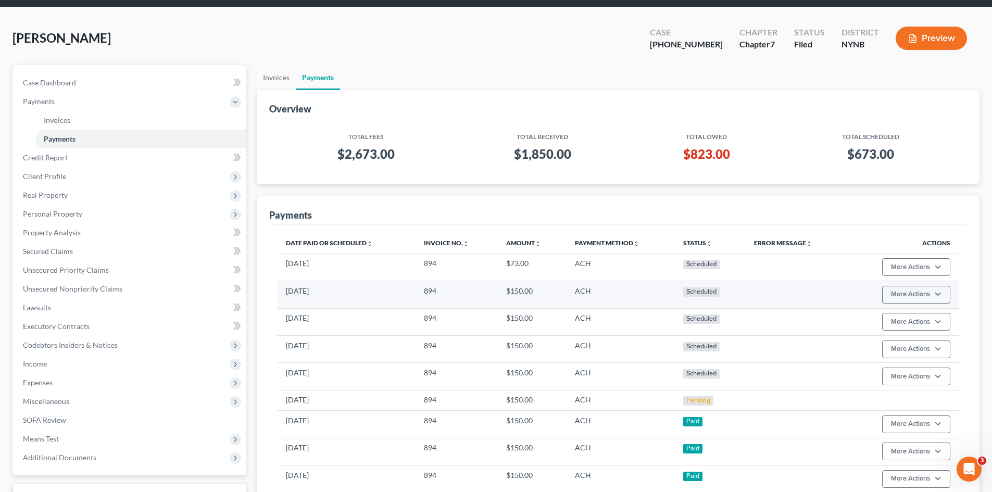
scroll to position [208, 0]
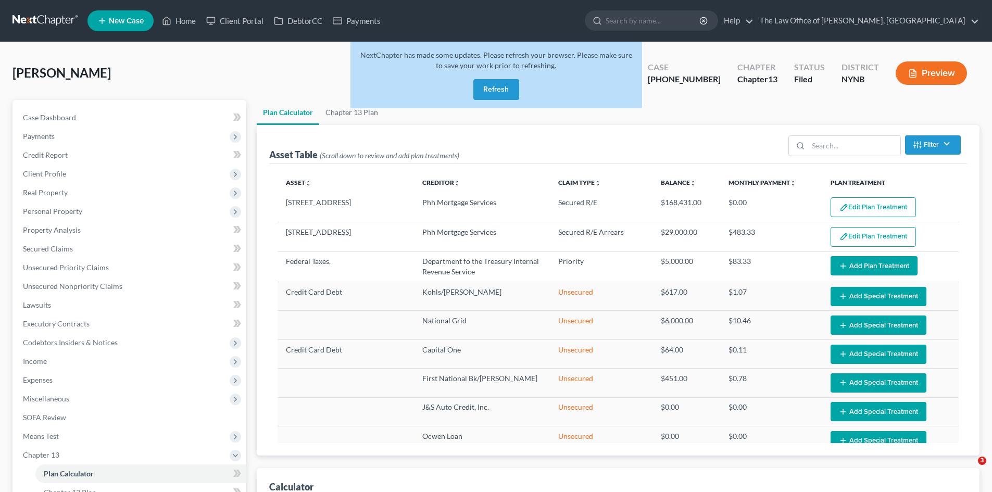
select select "59"
click at [508, 87] on button "Refresh" at bounding box center [496, 89] width 46 height 21
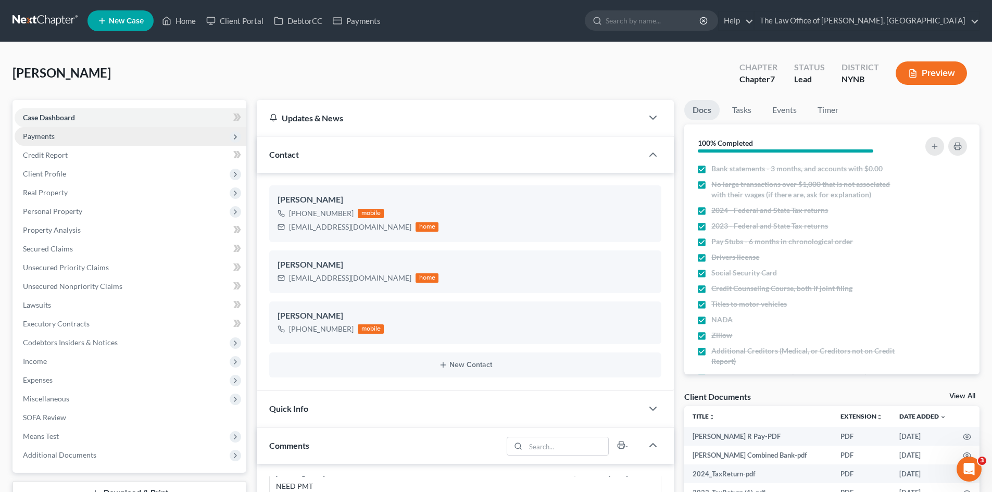
click at [104, 136] on span "Payments" at bounding box center [131, 136] width 232 height 19
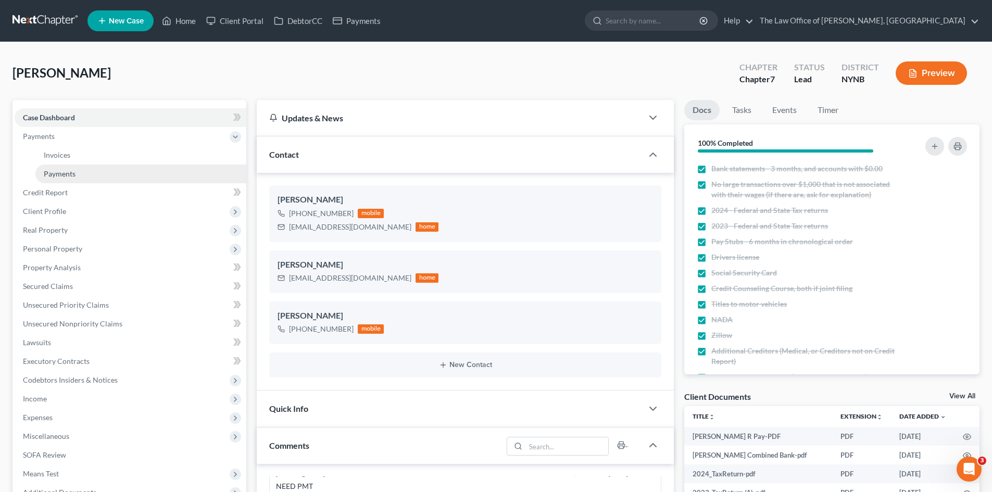
click at [104, 181] on link "Payments" at bounding box center [140, 174] width 211 height 19
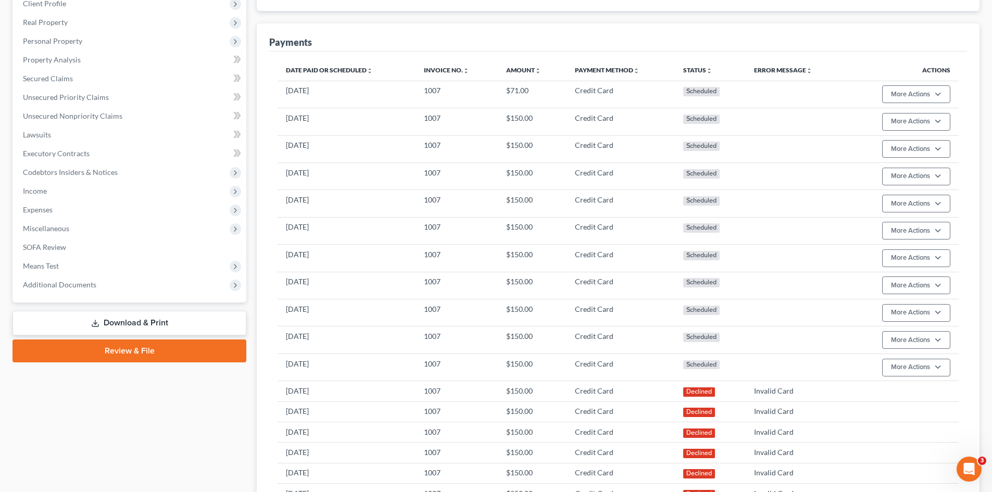
scroll to position [1, 0]
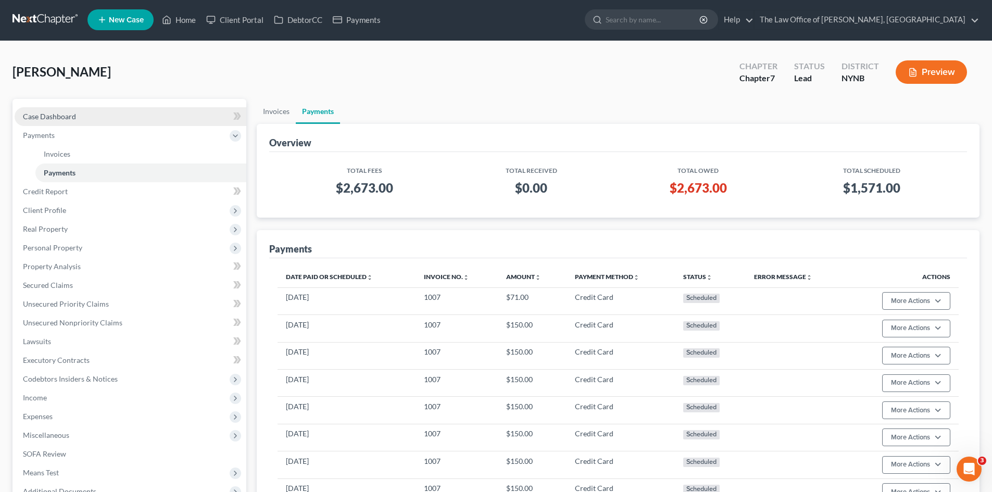
click at [69, 118] on span "Case Dashboard" at bounding box center [49, 116] width 53 height 9
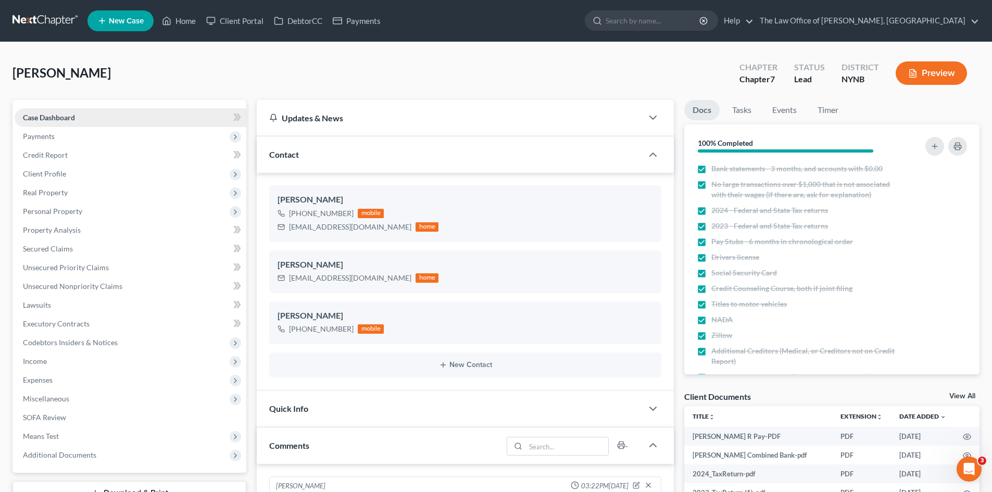
click at [330, 211] on div "+1 (518) 937-3199" at bounding box center [321, 213] width 65 height 10
drag, startPoint x: 69, startPoint y: 118, endPoint x: 331, endPoint y: 211, distance: 277.5
click at [331, 211] on div "+1 (518) 937-3199" at bounding box center [321, 213] width 65 height 10
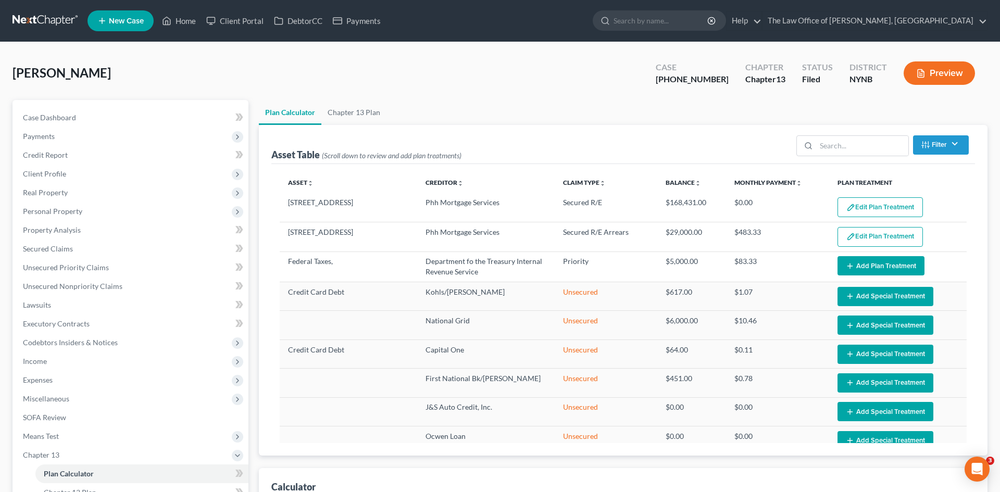
select select "59"
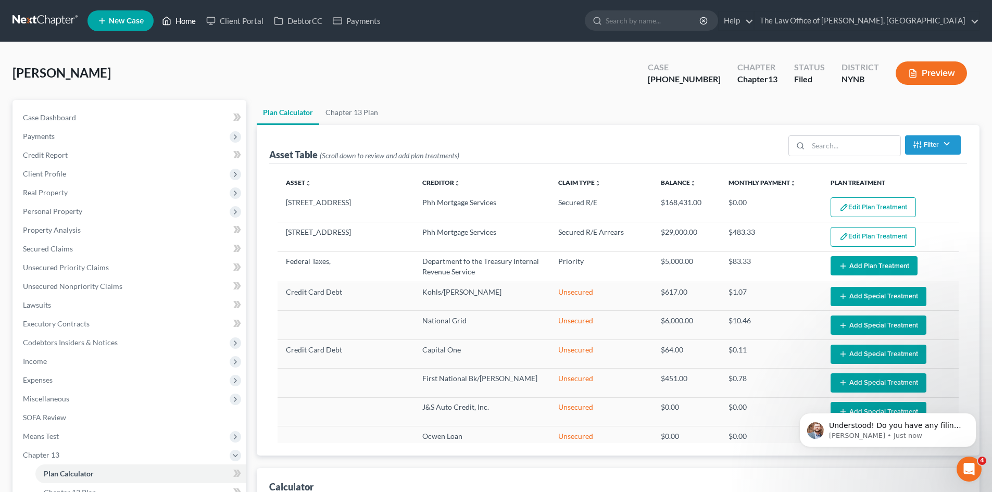
click at [187, 23] on link "Home" at bounding box center [179, 20] width 44 height 19
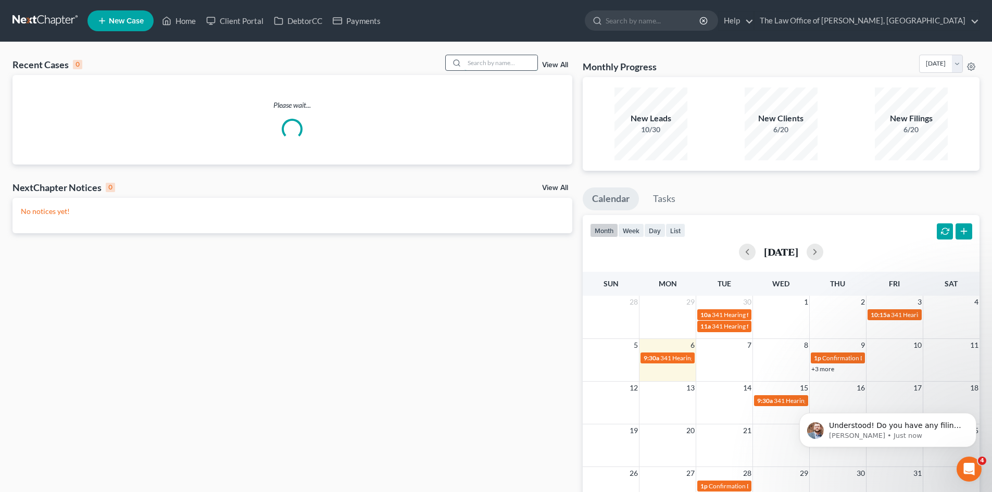
click at [494, 62] on input "search" at bounding box center [500, 62] width 73 height 15
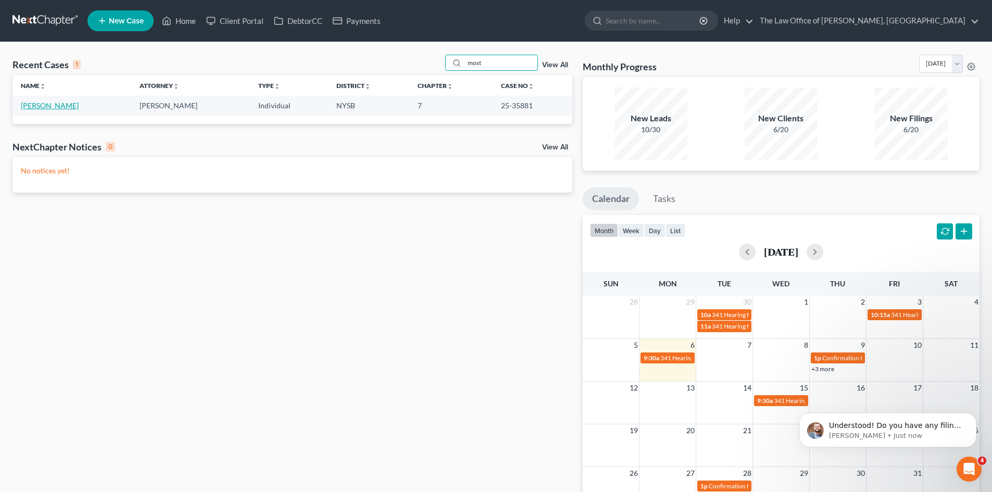
type input "most"
click at [65, 104] on link "[PERSON_NAME]" at bounding box center [50, 105] width 58 height 9
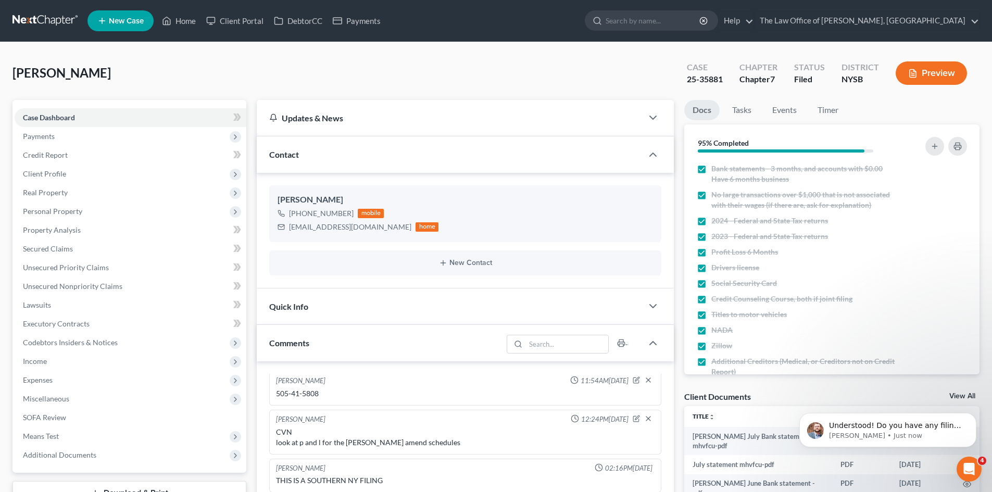
scroll to position [894, 0]
click at [43, 244] on span "Secured Claims" at bounding box center [48, 248] width 50 height 9
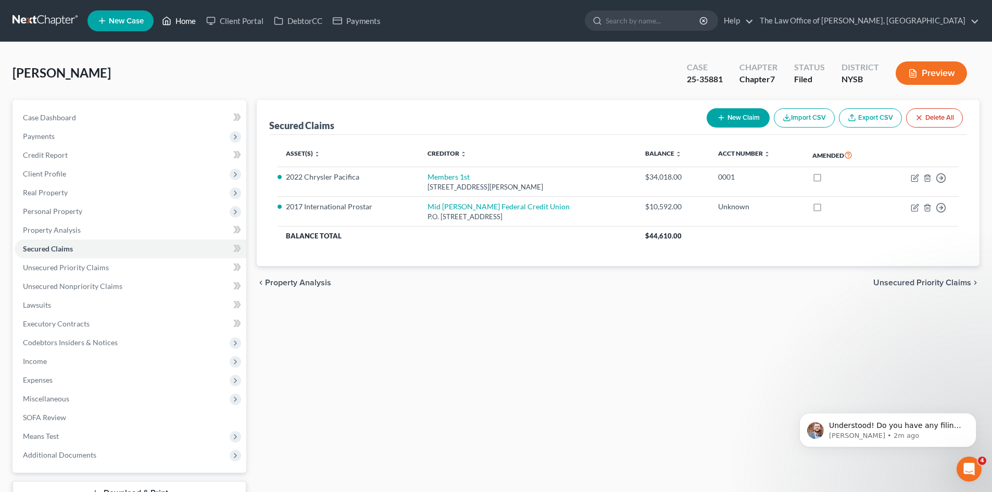
click at [188, 25] on link "Home" at bounding box center [179, 20] width 44 height 19
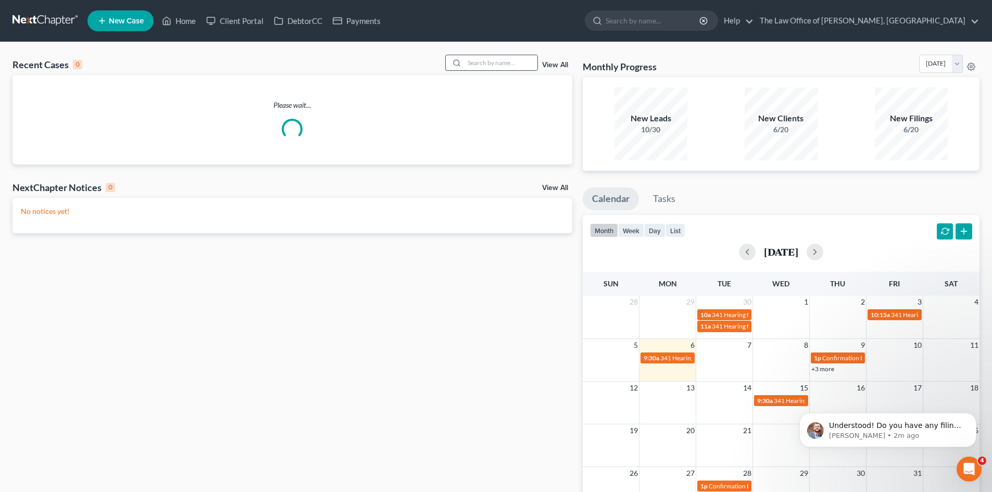
click at [485, 65] on input "search" at bounding box center [500, 62] width 73 height 15
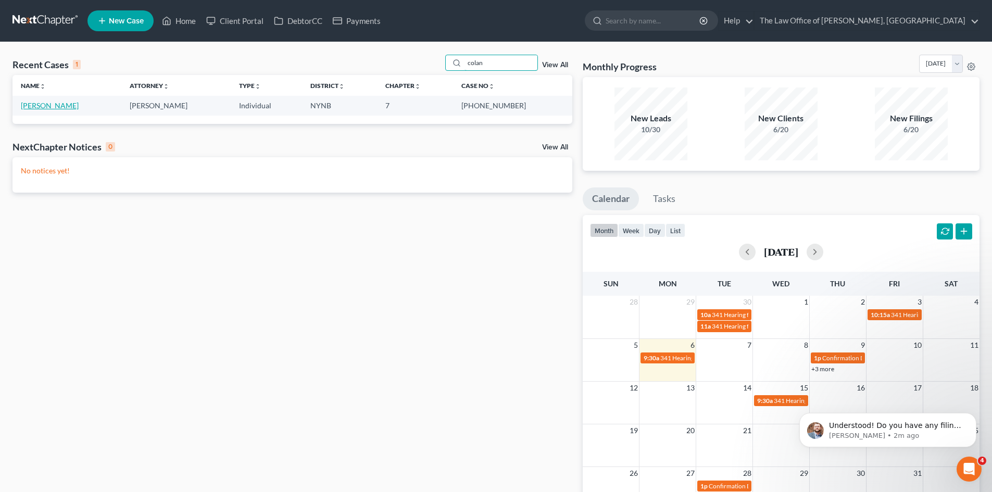
type input "colan"
click at [42, 105] on link "[PERSON_NAME]" at bounding box center [50, 105] width 58 height 9
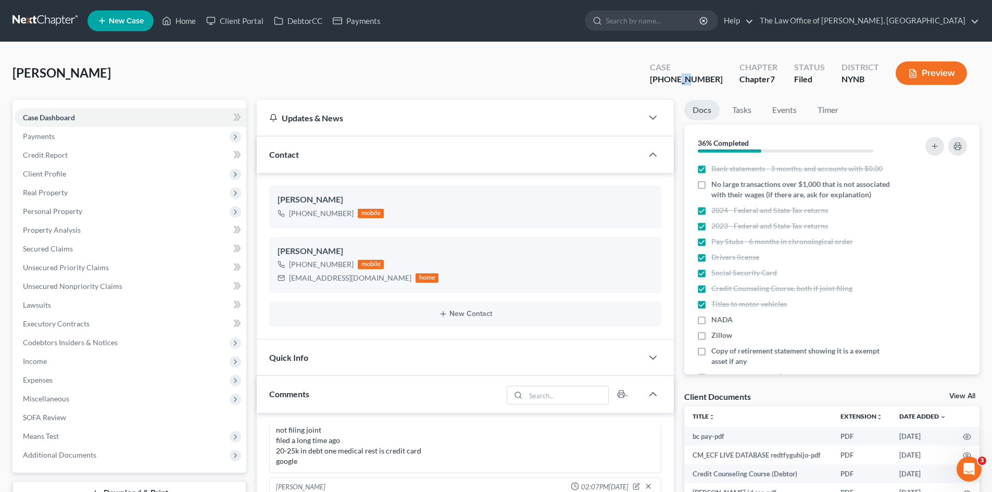
scroll to position [1027, 0]
drag, startPoint x: 717, startPoint y: 77, endPoint x: 679, endPoint y: 80, distance: 38.1
click at [679, 80] on div "Case [PHONE_NUMBER]" at bounding box center [686, 74] width 90 height 31
copy div "25-60815"
